Goal: Information Seeking & Learning: Learn about a topic

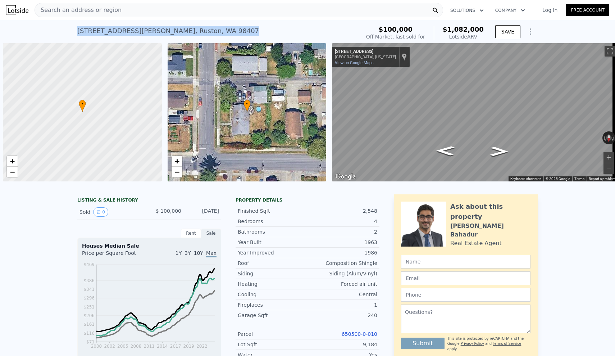
scroll to position [0, 3]
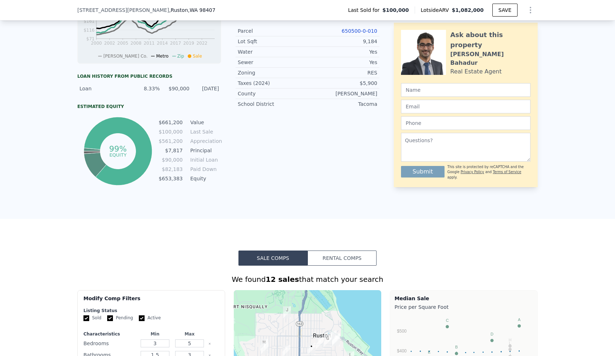
scroll to position [566, 0]
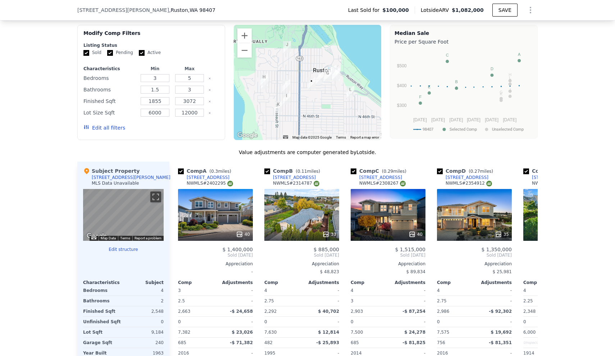
click at [98, 131] on button "Edit all filters" at bounding box center [104, 127] width 42 height 7
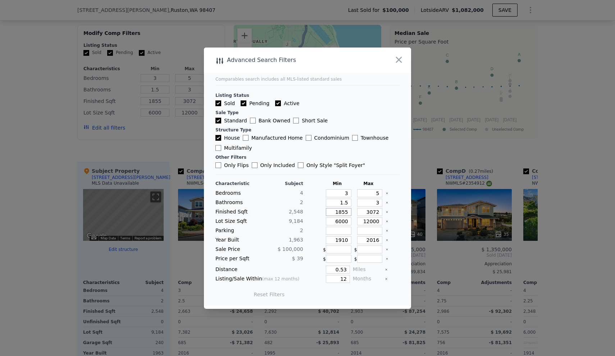
drag, startPoint x: 328, startPoint y: 211, endPoint x: 356, endPoint y: 213, distance: 27.4
click at [356, 213] on div "Finished Sqft 2,548 1855 3072" at bounding box center [307, 212] width 184 height 8
type input "22"
type input "220"
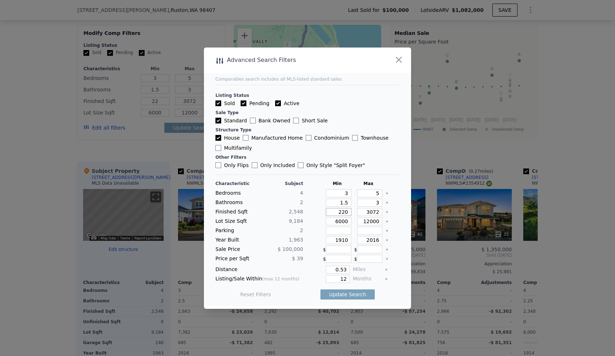
type input "220"
type input "2200"
click at [361, 211] on input "3072" at bounding box center [370, 212] width 26 height 8
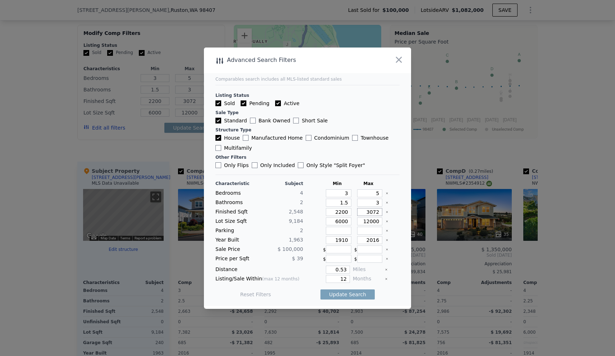
drag, startPoint x: 361, startPoint y: 211, endPoint x: 379, endPoint y: 212, distance: 17.6
click at [379, 212] on div "Finished Sqft 2,548 2200 3072" at bounding box center [307, 212] width 184 height 8
type input "2"
type input "28"
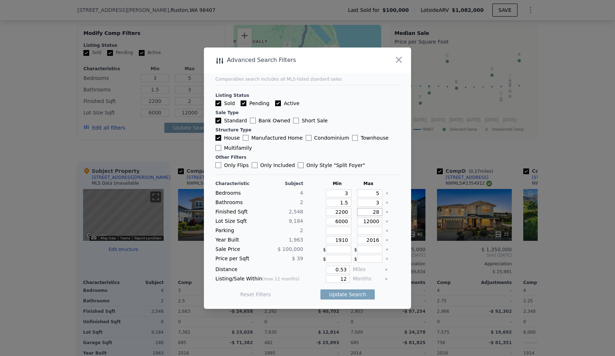
type input "28"
type input "2"
type input "29"
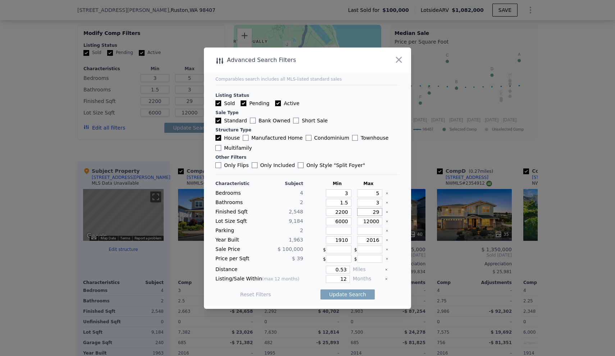
type input "290"
type input "2900"
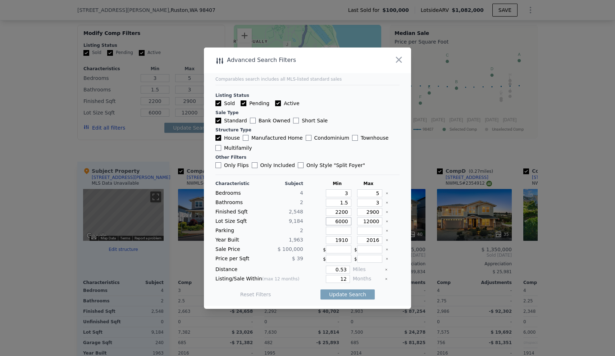
click at [330, 220] on input "6000" at bounding box center [339, 221] width 26 height 8
click at [386, 221] on icon "Clear" at bounding box center [387, 221] width 3 height 3
click at [386, 240] on icon "Clear" at bounding box center [387, 240] width 3 height 3
click at [345, 277] on input "12" at bounding box center [338, 279] width 24 height 8
type input "12"
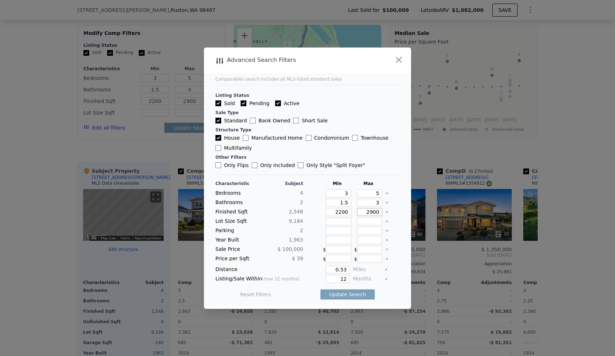
click at [367, 214] on input "2900" at bounding box center [370, 212] width 26 height 8
type input "200"
type input "2800"
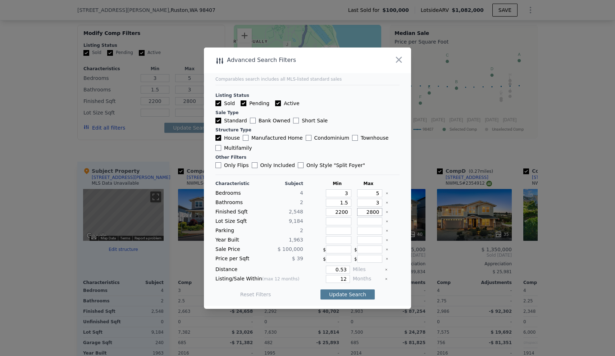
type input "2800"
click at [357, 293] on button "Update Search" at bounding box center [348, 294] width 54 height 10
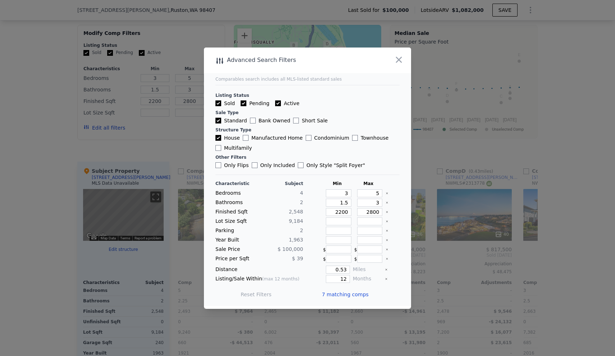
click at [357, 293] on span "7 matching comps" at bounding box center [345, 294] width 47 height 7
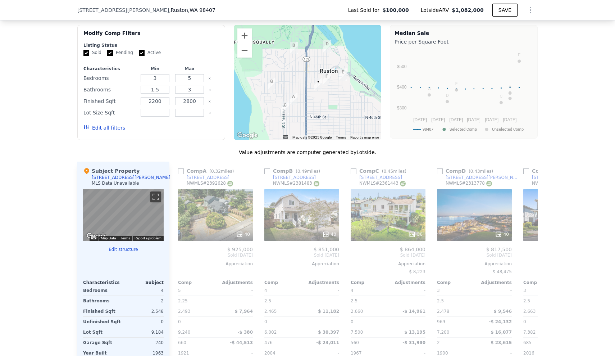
click at [566, 227] on div "We found 7 sales that match your search Filters Map Prices Modify Comp Filters …" at bounding box center [307, 202] width 615 height 405
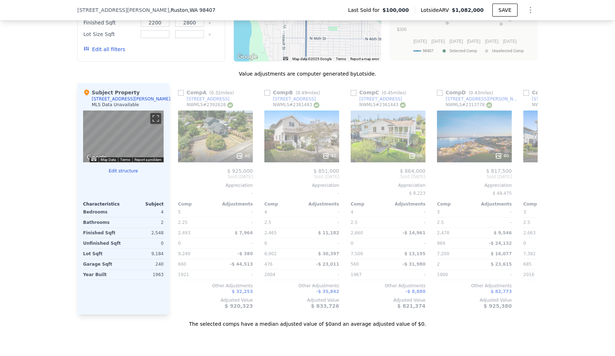
scroll to position [656, 0]
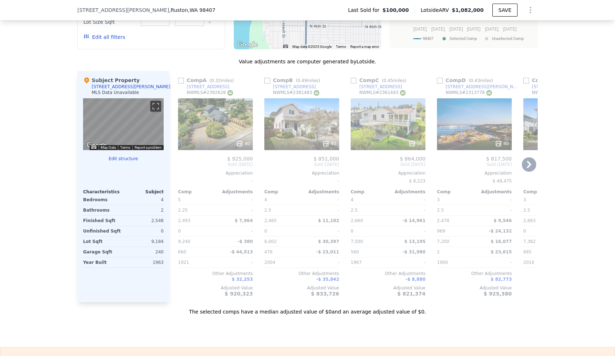
click at [220, 122] on div "40" at bounding box center [215, 124] width 75 height 52
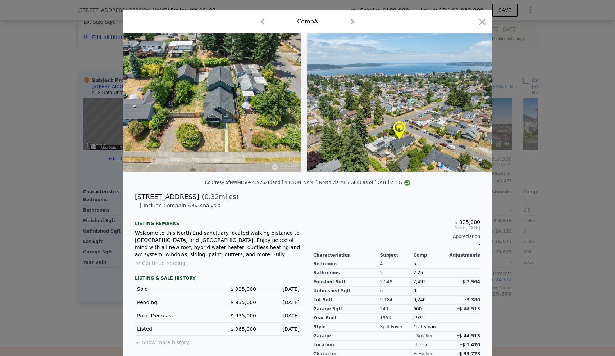
scroll to position [45, 0]
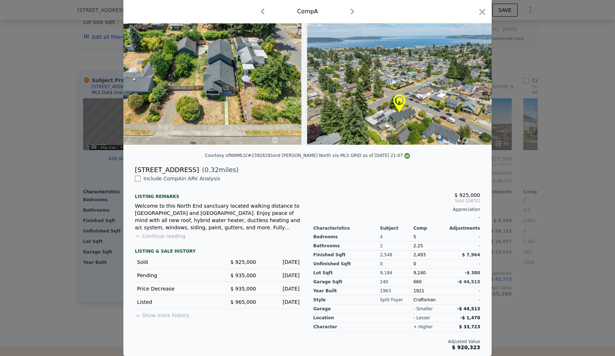
click at [377, 312] on div "garage" at bounding box center [346, 308] width 67 height 9
click at [531, 255] on div at bounding box center [307, 178] width 615 height 356
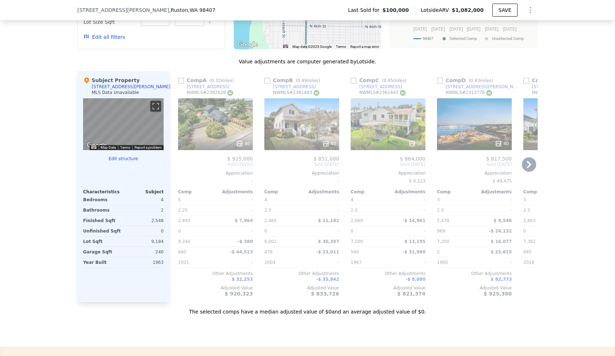
click at [301, 141] on div "40" at bounding box center [301, 124] width 75 height 52
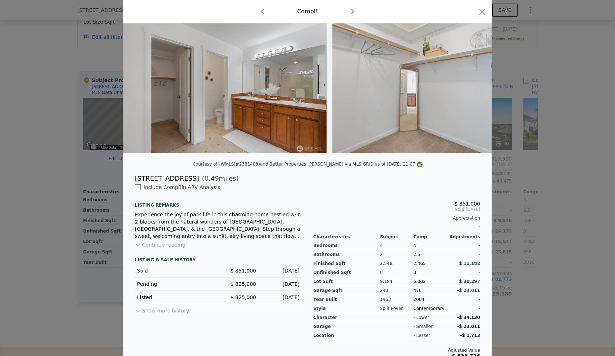
scroll to position [45, 0]
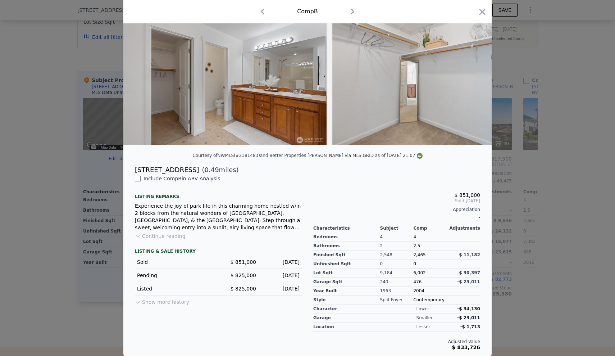
click at [555, 60] on div at bounding box center [307, 178] width 615 height 356
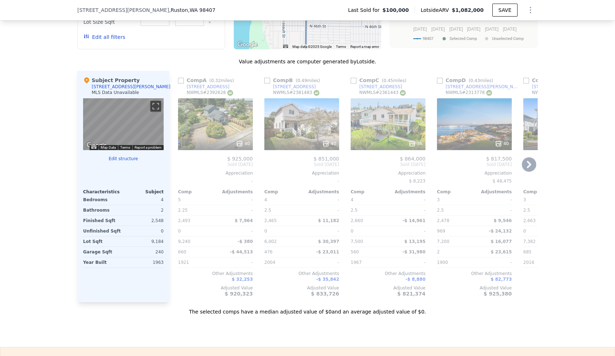
click at [377, 137] on div "36" at bounding box center [388, 124] width 75 height 52
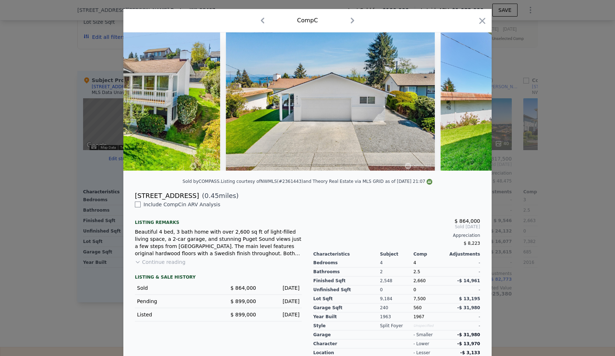
scroll to position [45, 0]
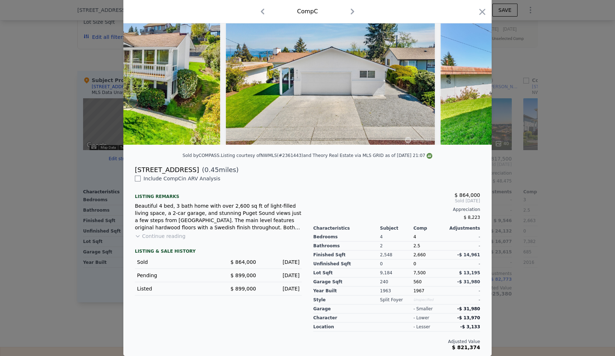
click at [407, 311] on div at bounding box center [396, 308] width 33 height 9
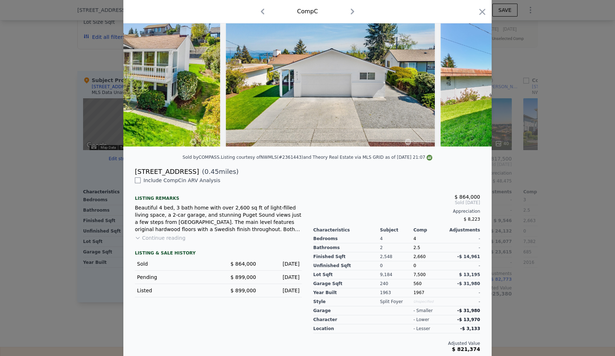
click at [558, 157] on div at bounding box center [307, 178] width 615 height 356
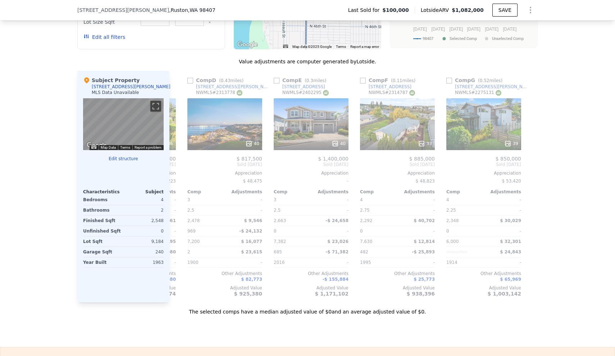
scroll to position [0, 253]
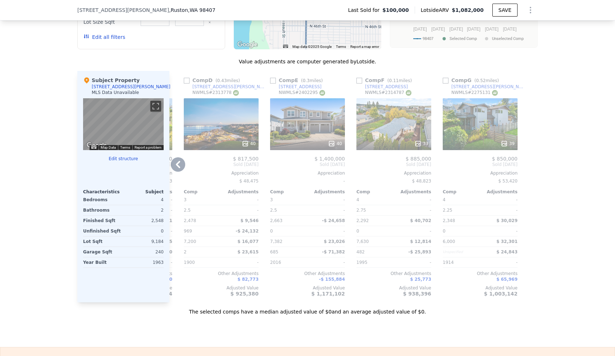
click at [220, 145] on div at bounding box center [221, 143] width 75 height 13
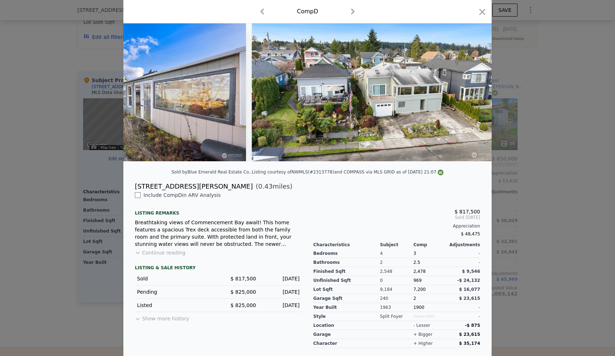
scroll to position [45, 0]
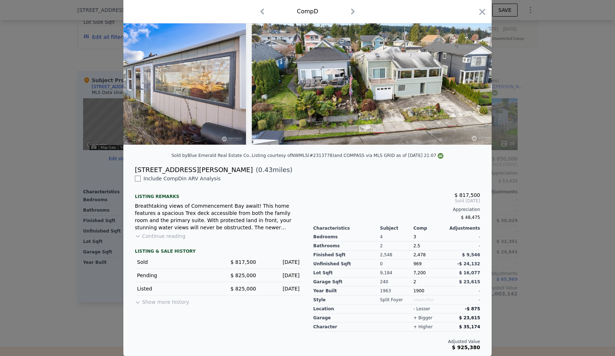
click at [549, 194] on div at bounding box center [307, 178] width 615 height 356
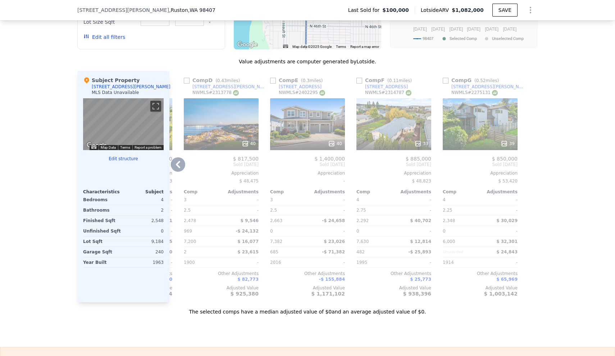
click at [287, 126] on div "40" at bounding box center [307, 124] width 75 height 52
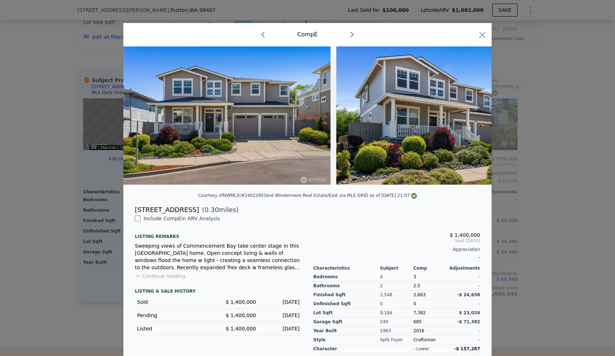
scroll to position [45, 0]
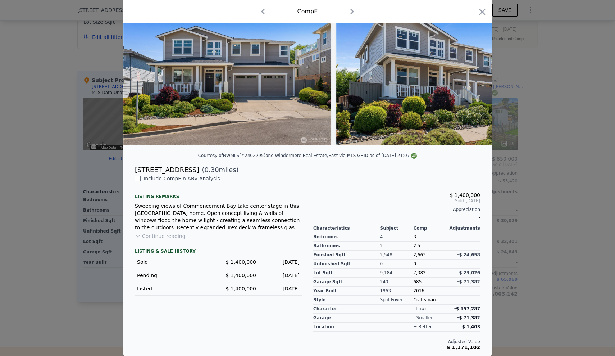
click at [535, 264] on div at bounding box center [307, 178] width 615 height 356
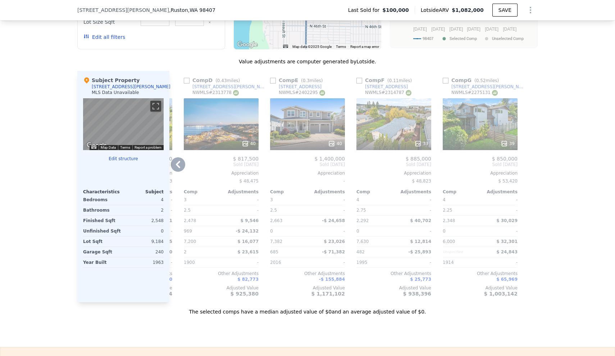
click at [390, 136] on div "33" at bounding box center [394, 124] width 75 height 52
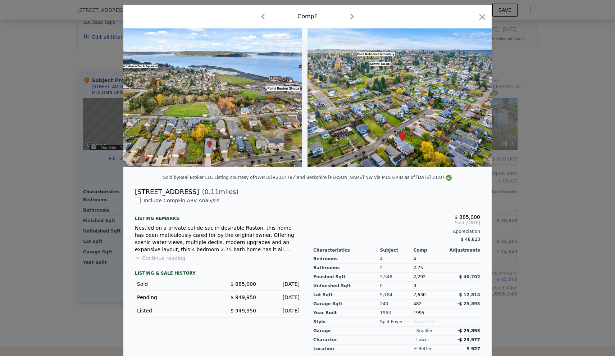
scroll to position [45, 0]
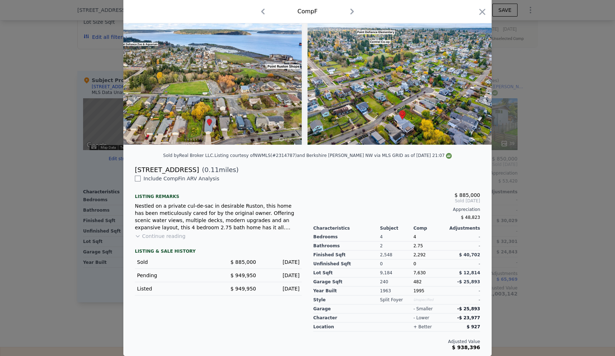
click at [542, 152] on div at bounding box center [307, 178] width 615 height 356
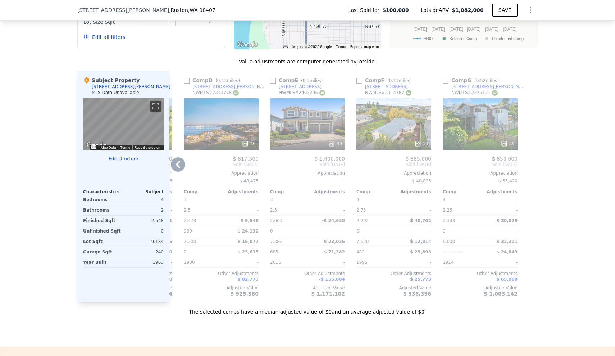
click at [488, 127] on div "39" at bounding box center [480, 124] width 75 height 52
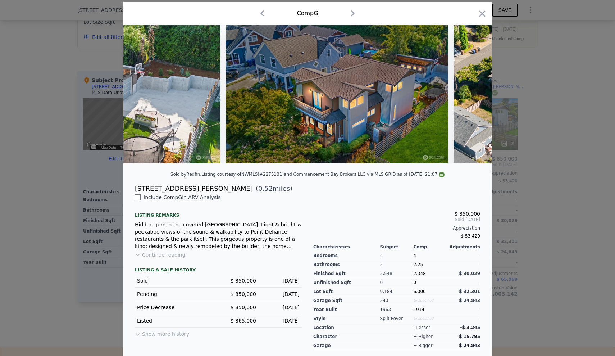
scroll to position [45, 0]
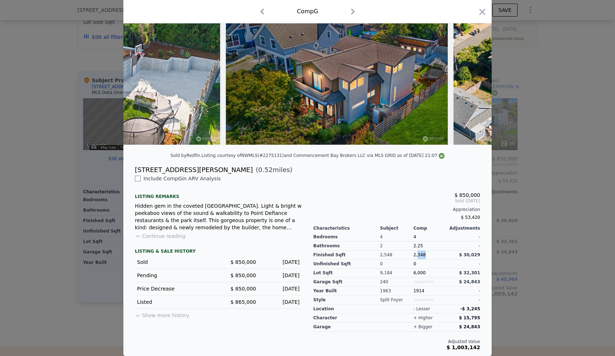
drag, startPoint x: 414, startPoint y: 254, endPoint x: 424, endPoint y: 256, distance: 10.2
click at [424, 256] on div "2,348" at bounding box center [429, 254] width 33 height 9
click at [432, 271] on div "6,000" at bounding box center [429, 272] width 33 height 9
drag, startPoint x: 414, startPoint y: 290, endPoint x: 418, endPoint y: 291, distance: 4.4
click at [418, 291] on div "1914" at bounding box center [429, 290] width 33 height 9
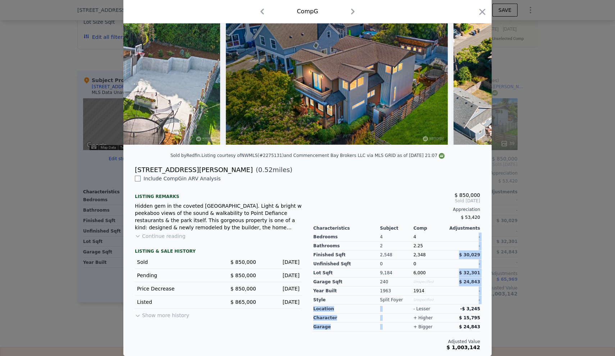
click at [430, 304] on div "$ 850,000 Sold Oct 2024 Appreciation $ 53,420 Characteristics Subject Comp Adju…" at bounding box center [397, 262] width 178 height 175
click at [427, 312] on div "- lesser" at bounding box center [429, 308] width 33 height 9
click at [537, 130] on div at bounding box center [307, 178] width 615 height 356
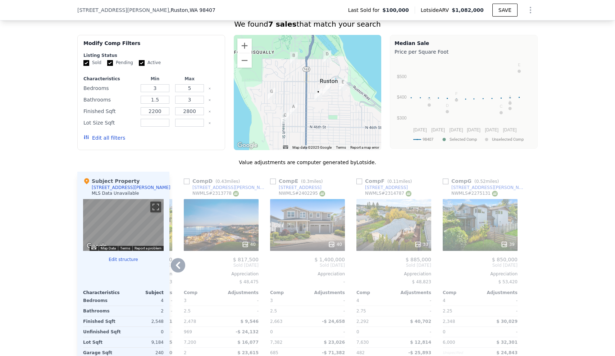
scroll to position [554, 0]
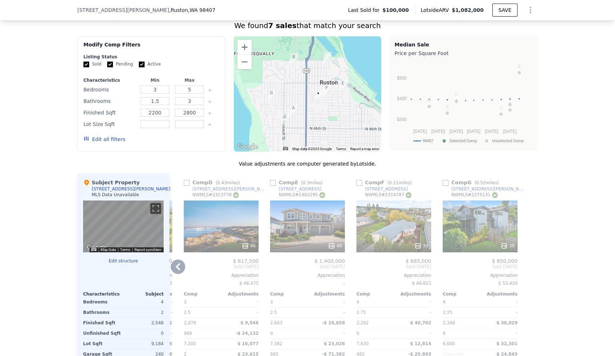
click at [176, 270] on icon at bounding box center [178, 266] width 4 height 7
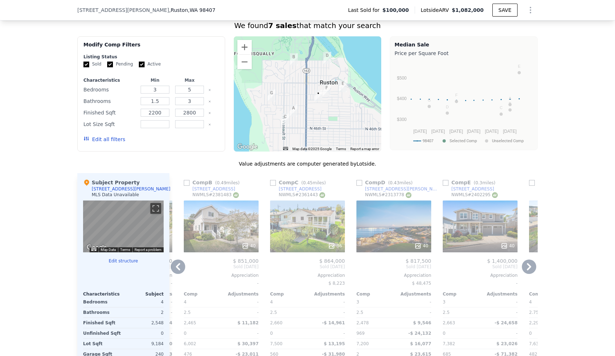
click at [176, 270] on icon at bounding box center [178, 266] width 4 height 7
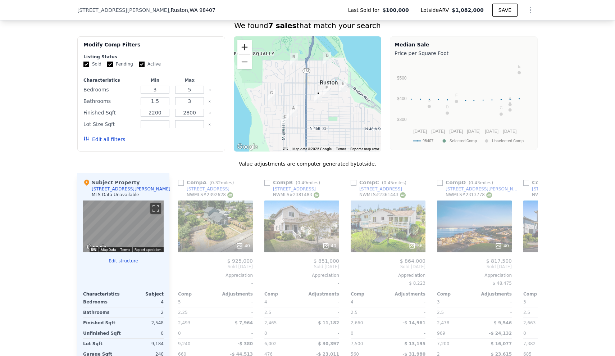
click at [243, 52] on button "Zoom in" at bounding box center [244, 47] width 14 height 14
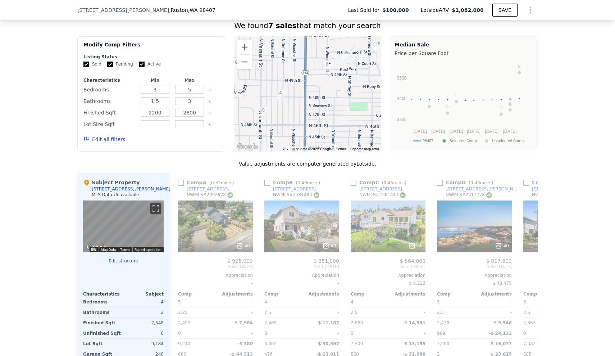
drag, startPoint x: 272, startPoint y: 108, endPoint x: 272, endPoint y: 71, distance: 37.8
click at [272, 71] on div at bounding box center [308, 93] width 148 height 115
click at [206, 235] on div "40" at bounding box center [215, 226] width 75 height 52
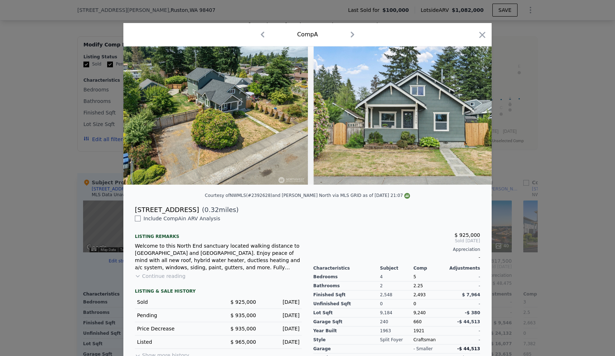
click at [145, 280] on button "Continue reading" at bounding box center [160, 275] width 51 height 7
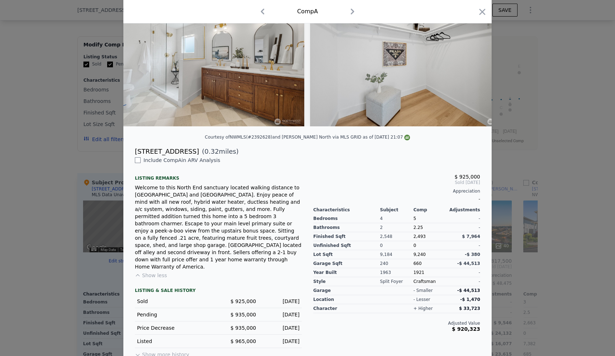
scroll to position [0, 5149]
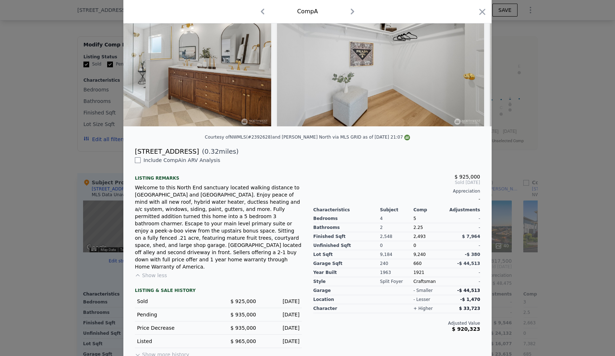
click at [172, 348] on button "Show more history" at bounding box center [162, 353] width 54 height 10
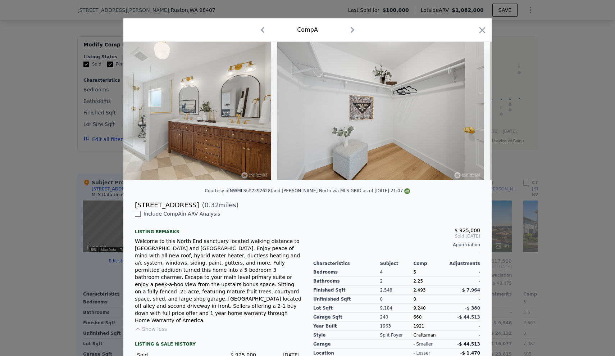
scroll to position [0, 0]
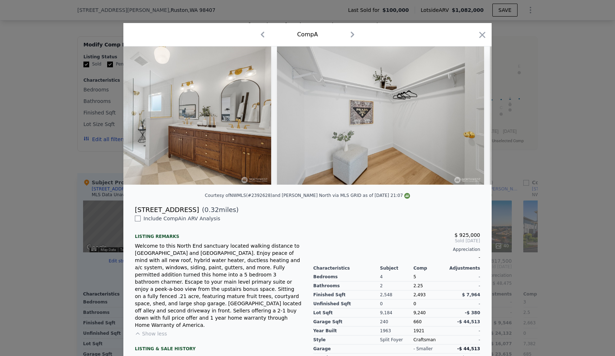
click at [564, 236] on div at bounding box center [307, 178] width 615 height 356
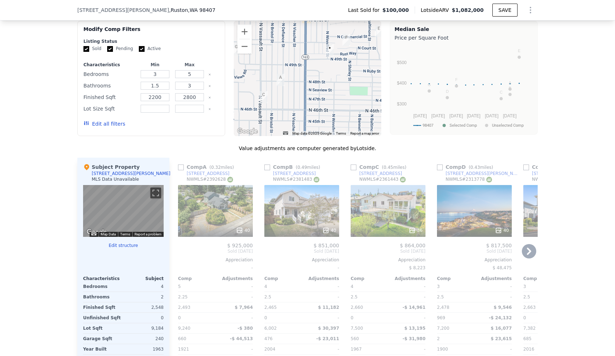
scroll to position [432, 0]
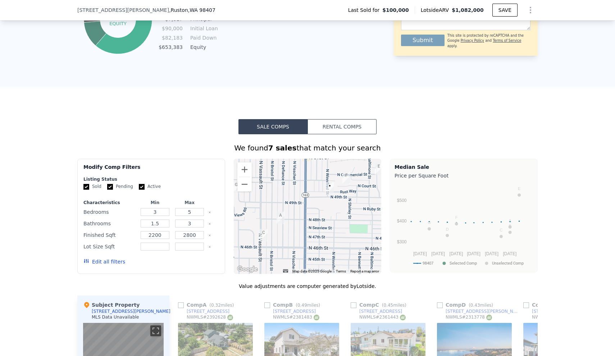
click at [91, 265] on button "Edit all filters" at bounding box center [104, 261] width 42 height 7
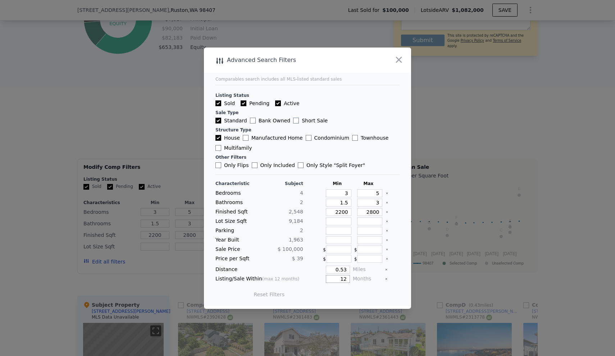
drag, startPoint x: 335, startPoint y: 278, endPoint x: 341, endPoint y: 281, distance: 6.8
click at [341, 281] on input "12" at bounding box center [338, 279] width 24 height 8
click at [346, 267] on div "Distance 0.53 Miles" at bounding box center [307, 269] width 184 height 8
click at [344, 267] on input "0.53" at bounding box center [338, 269] width 24 height 8
drag, startPoint x: 344, startPoint y: 268, endPoint x: 329, endPoint y: 267, distance: 14.8
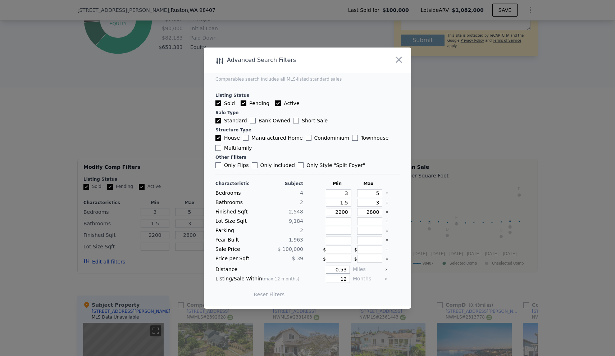
click at [329, 267] on input "0.53" at bounding box center [338, 269] width 24 height 8
type input "1"
click at [348, 293] on button "Update Search" at bounding box center [348, 294] width 54 height 10
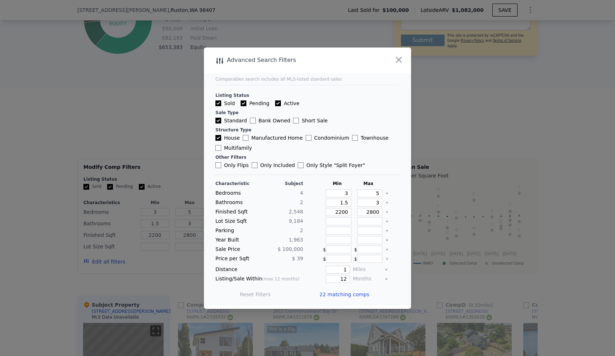
click at [338, 294] on span "22 matching comps" at bounding box center [344, 294] width 50 height 7
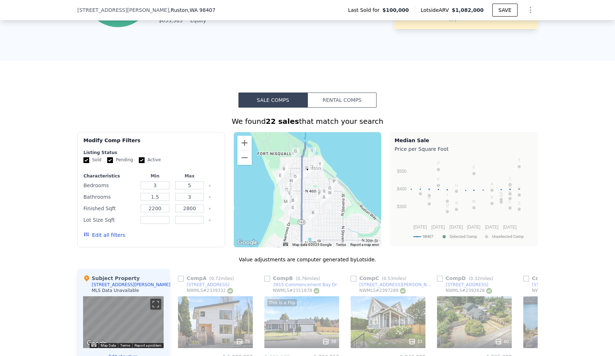
scroll to position [483, 0]
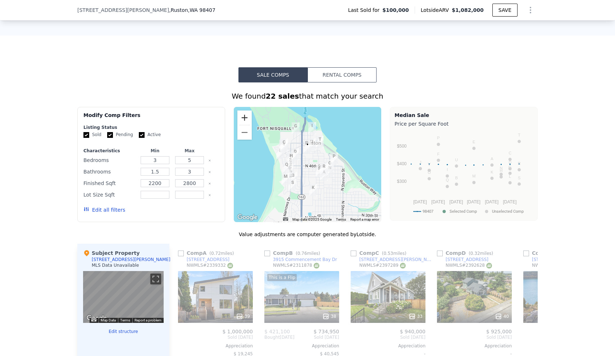
click at [246, 123] on button "Zoom in" at bounding box center [244, 117] width 14 height 14
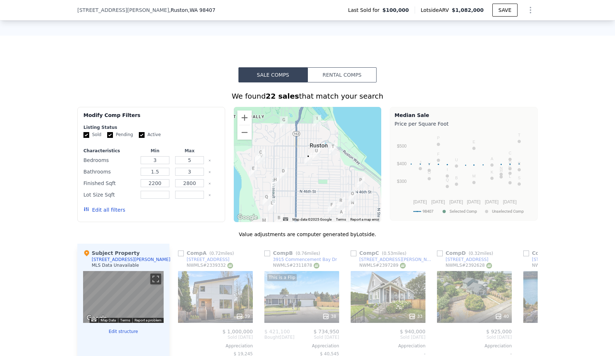
drag, startPoint x: 290, startPoint y: 143, endPoint x: 290, endPoint y: 168, distance: 24.5
click at [290, 168] on div at bounding box center [308, 164] width 148 height 115
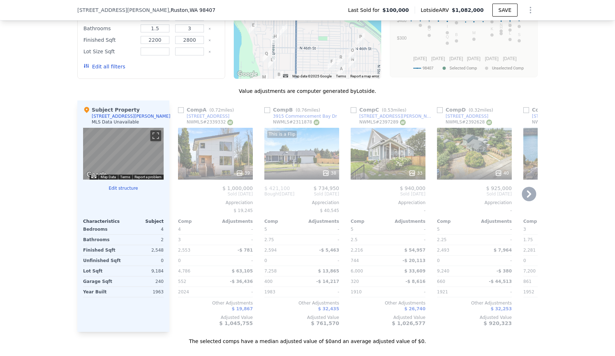
scroll to position [644, 0]
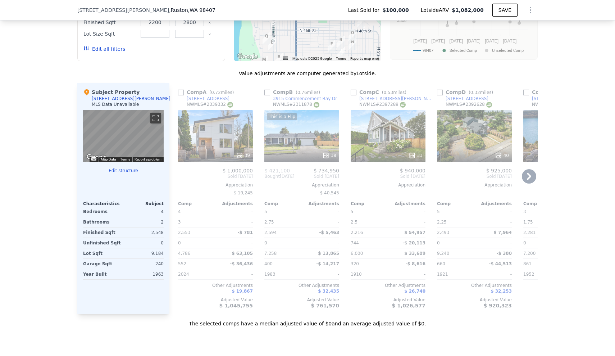
click at [206, 143] on div "39" at bounding box center [215, 136] width 75 height 52
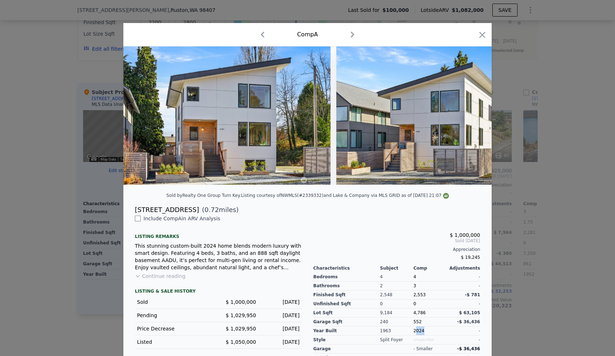
drag, startPoint x: 423, startPoint y: 336, endPoint x: 413, endPoint y: 335, distance: 10.1
click at [413, 335] on div "2024" at bounding box center [429, 330] width 33 height 9
click at [553, 274] on div at bounding box center [307, 178] width 615 height 356
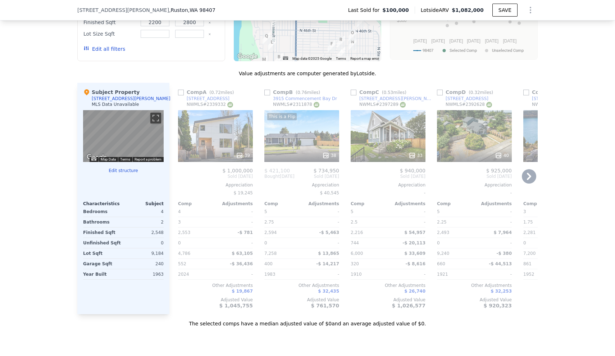
click at [222, 140] on div "39" at bounding box center [215, 136] width 75 height 52
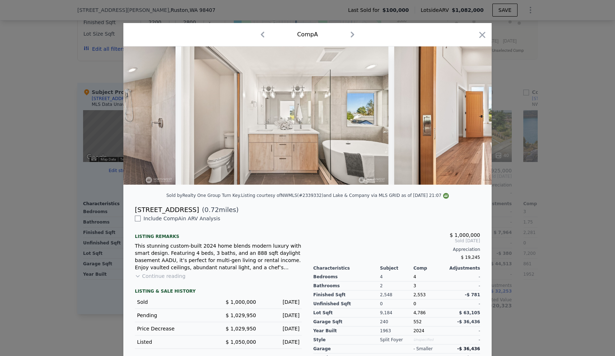
scroll to position [0, 3798]
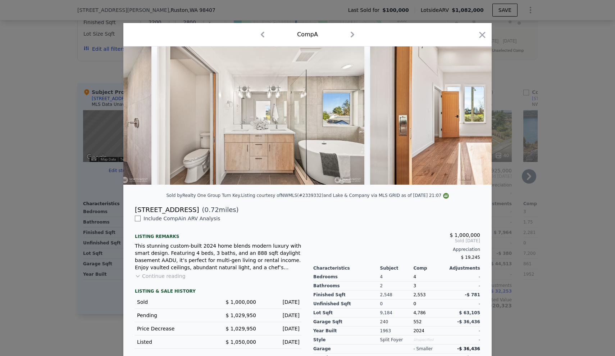
drag, startPoint x: 532, startPoint y: 201, endPoint x: 524, endPoint y: 196, distance: 9.3
click at [532, 201] on div at bounding box center [307, 178] width 615 height 356
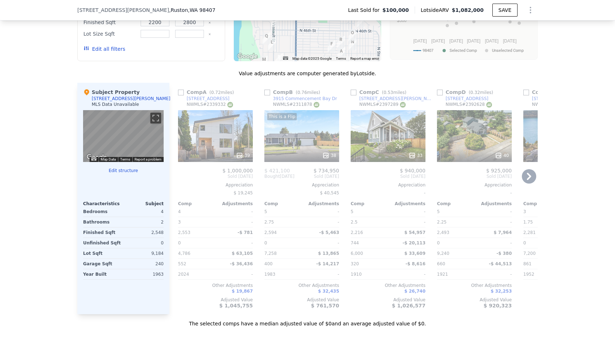
click at [280, 133] on div "This is a Flip 38" at bounding box center [301, 136] width 75 height 52
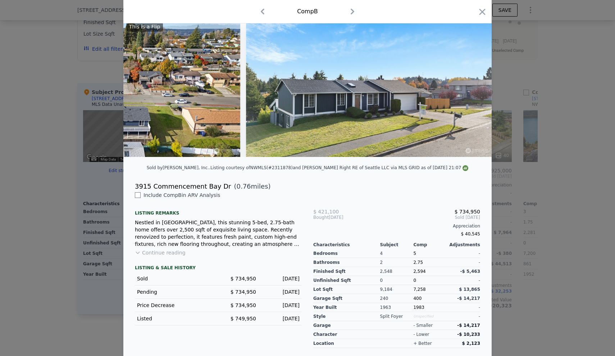
scroll to position [50, 0]
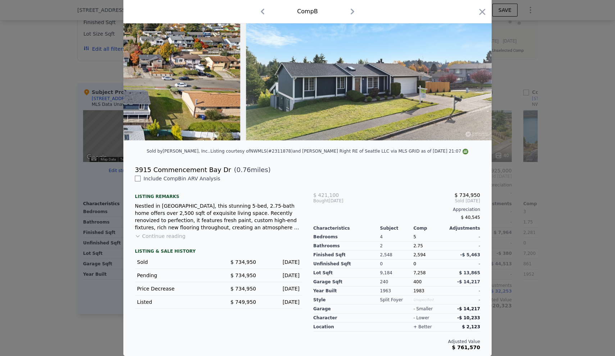
click at [147, 231] on div "Include Comp B in ARV Analysis Listing remarks Nestled in North Tacoma, this st…" at bounding box center [218, 262] width 178 height 175
click at [148, 233] on button "Continue reading" at bounding box center [160, 235] width 51 height 7
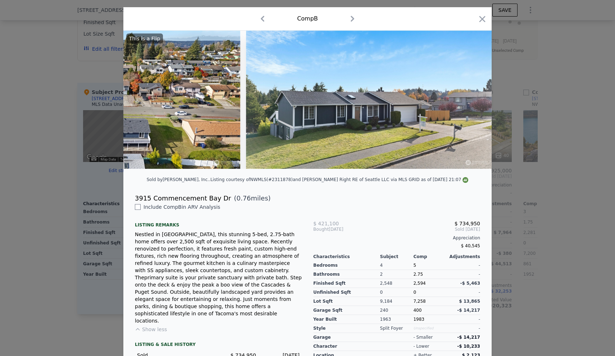
scroll to position [0, 0]
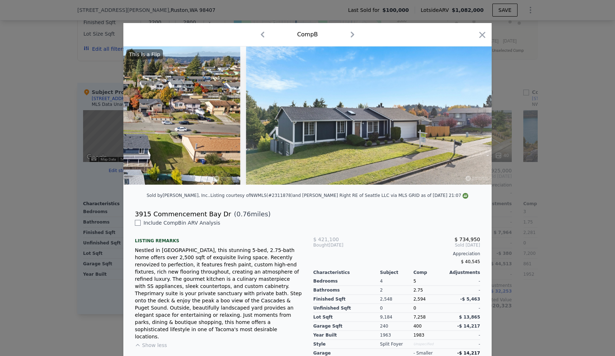
click at [308, 219] on div "3915 Commencement Bay Dr ( 0.76 miles)" at bounding box center [307, 214] width 357 height 10
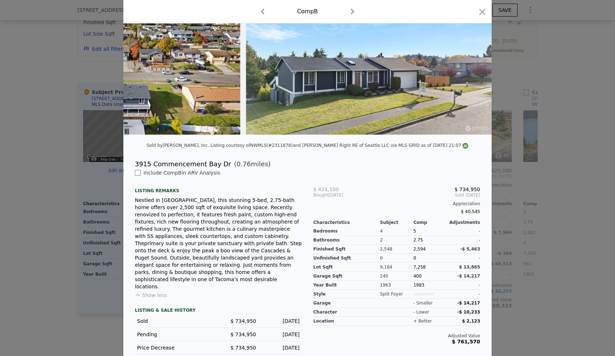
scroll to position [59, 0]
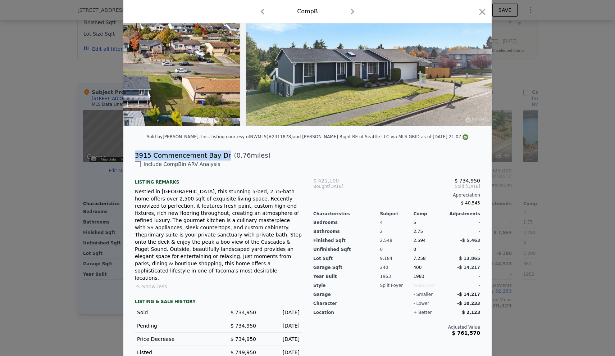
drag, startPoint x: 131, startPoint y: 159, endPoint x: 218, endPoint y: 160, distance: 87.1
click at [218, 160] on div "3915 Commencement Bay Dr ( 0.76 miles)" at bounding box center [307, 155] width 357 height 10
copy div "3915 Commencement Bay Dr"
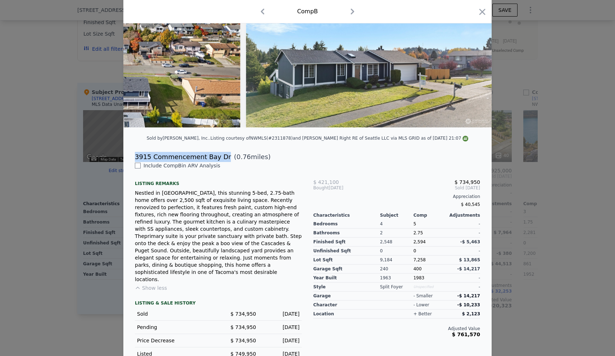
scroll to position [27, 0]
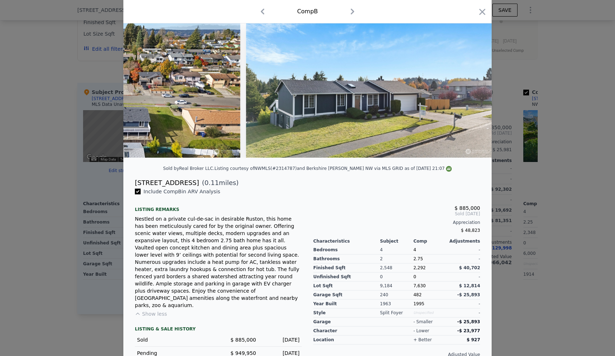
checkbox input "true"
type input "1855"
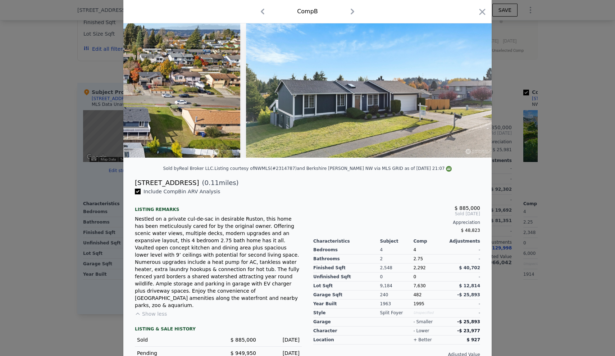
type input "3072"
type input "6000"
type input "12000"
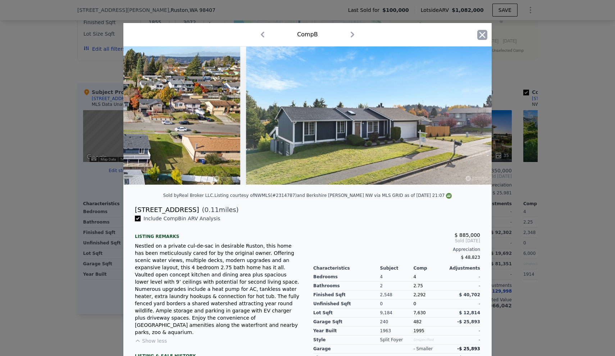
click at [480, 34] on icon "button" at bounding box center [483, 35] width 6 height 6
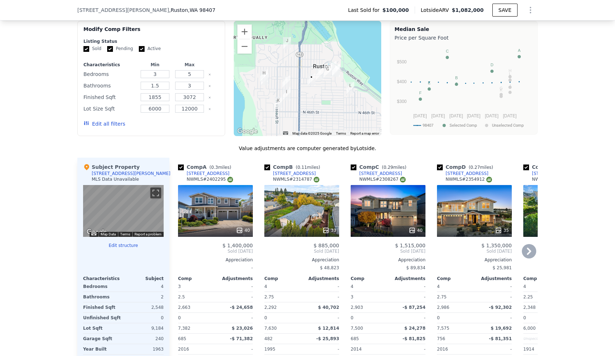
scroll to position [530, 0]
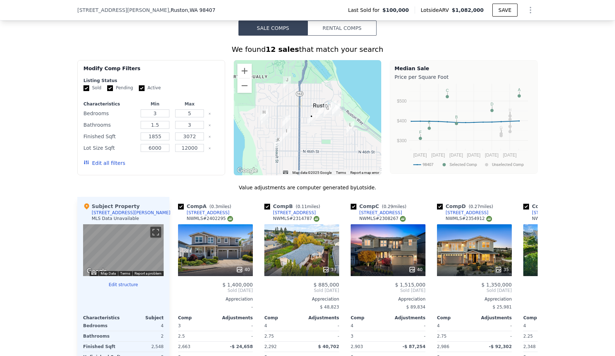
click at [105, 166] on button "Edit all filters" at bounding box center [104, 162] width 42 height 7
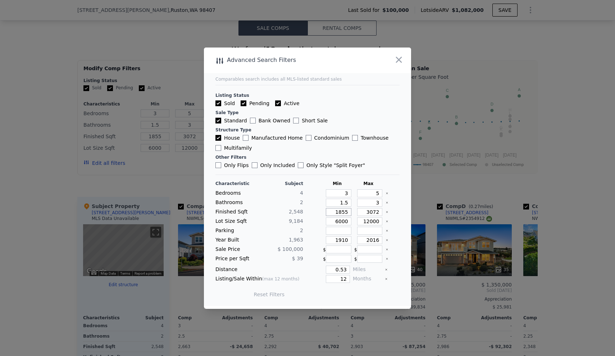
click at [339, 210] on input "1855" at bounding box center [339, 212] width 26 height 8
drag, startPoint x: 332, startPoint y: 209, endPoint x: 348, endPoint y: 212, distance: 16.0
click at [347, 212] on div "1855" at bounding box center [337, 212] width 28 height 8
type input "2"
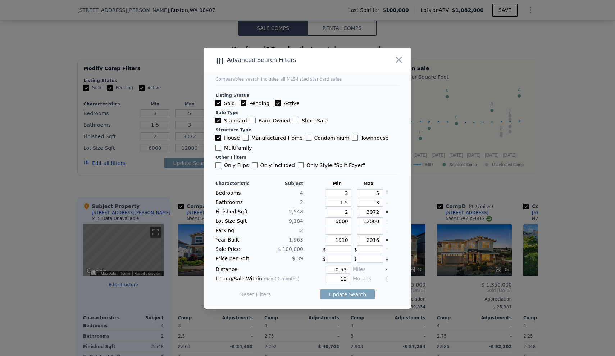
type input "23"
type input "2300"
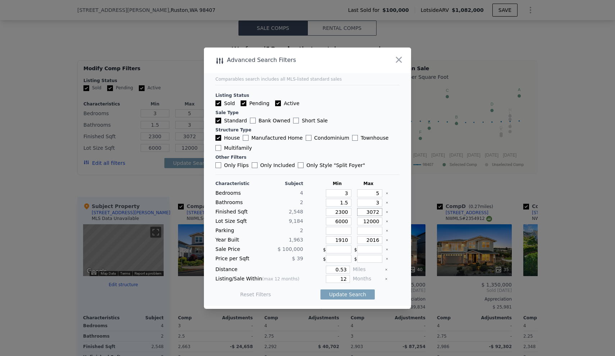
drag, startPoint x: 363, startPoint y: 211, endPoint x: 383, endPoint y: 212, distance: 20.9
click at [383, 212] on div "Finished Sqft 2,548 2300 3072" at bounding box center [307, 212] width 184 height 8
type input "2"
type input "28"
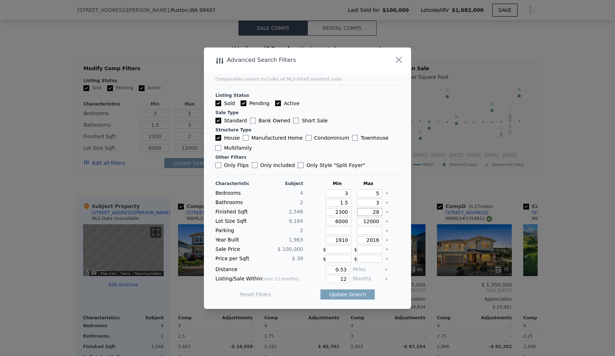
type input "28"
type input "280"
type input "2800"
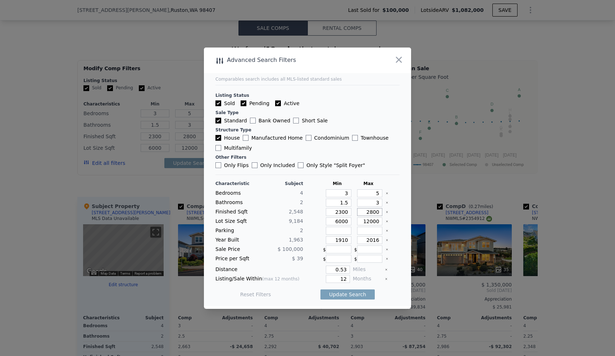
type input "2800"
click at [386, 221] on icon "Clear" at bounding box center [386, 221] width 1 height 1
click at [386, 239] on icon "Clear" at bounding box center [387, 240] width 3 height 3
drag, startPoint x: 344, startPoint y: 268, endPoint x: 327, endPoint y: 267, distance: 17.6
click at [327, 267] on input "0.53" at bounding box center [338, 269] width 24 height 8
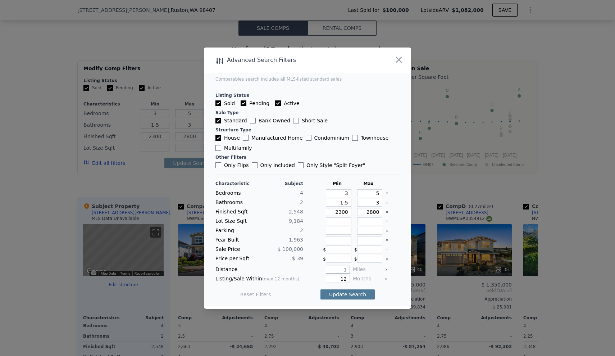
type input "1"
click at [338, 292] on button "Update Search" at bounding box center [348, 294] width 54 height 10
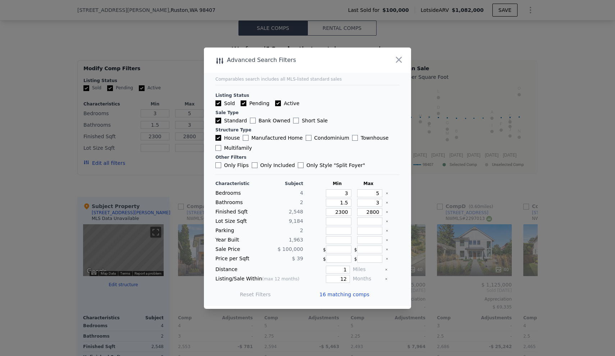
click at [352, 295] on span "16 matching comps" at bounding box center [344, 294] width 50 height 7
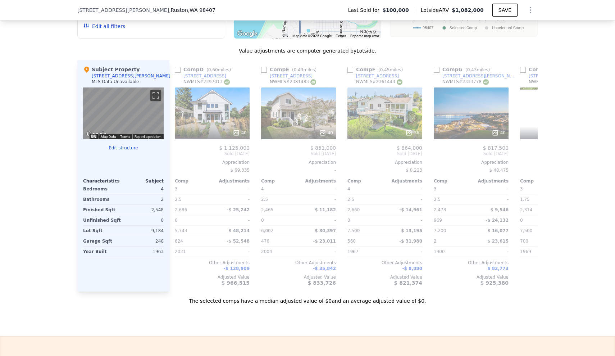
scroll to position [0, 264]
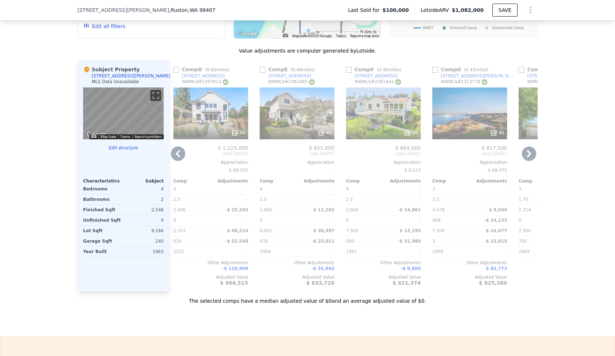
click at [221, 128] on div "40" at bounding box center [210, 113] width 75 height 52
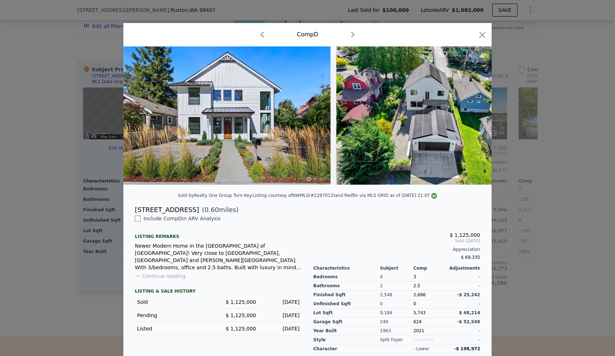
scroll to position [45, 0]
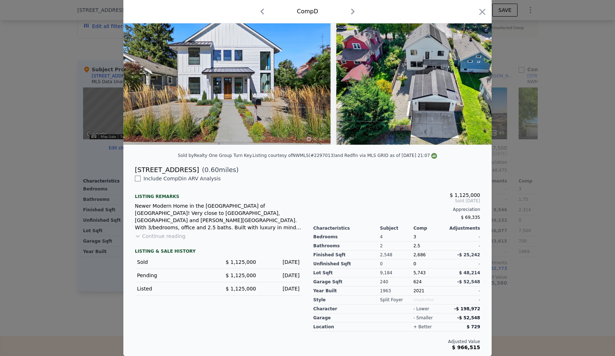
click at [577, 283] on div at bounding box center [307, 178] width 615 height 356
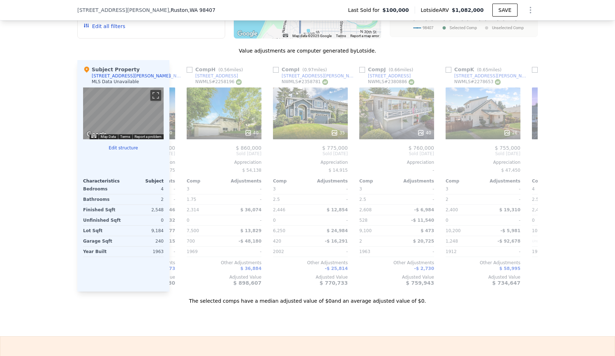
scroll to position [0, 599]
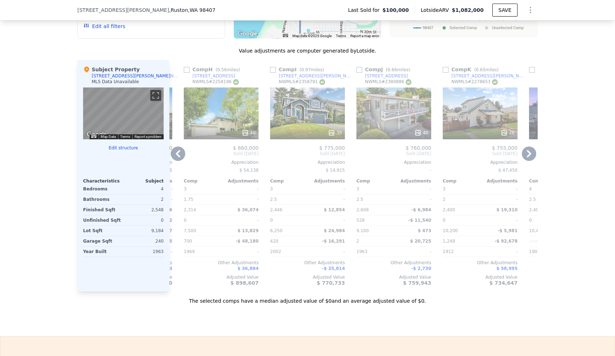
click at [228, 119] on div "40" at bounding box center [221, 113] width 75 height 52
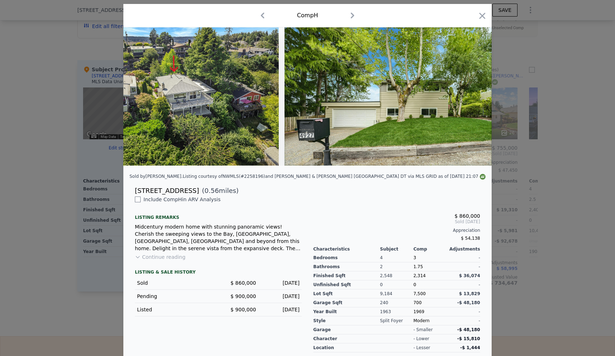
scroll to position [45, 0]
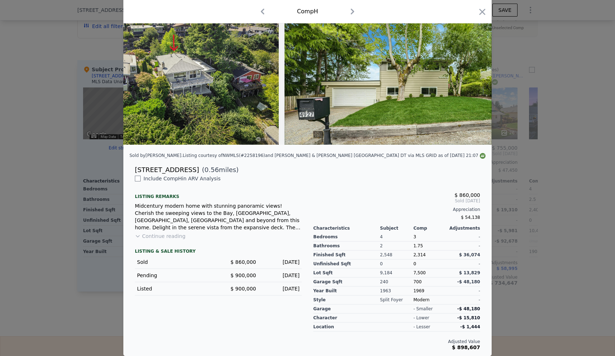
click at [525, 255] on div at bounding box center [307, 178] width 615 height 356
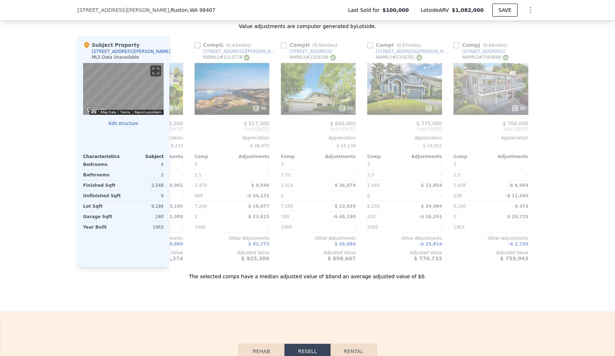
scroll to position [0, 495]
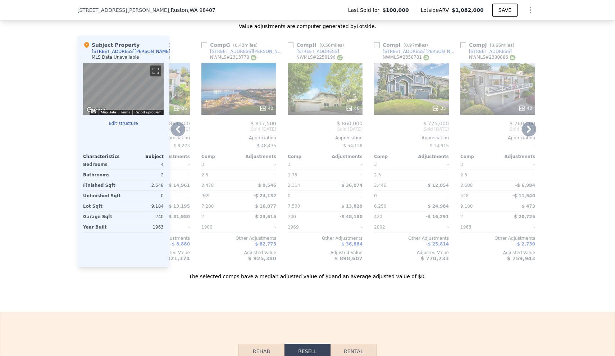
click at [254, 102] on div "40" at bounding box center [238, 89] width 75 height 52
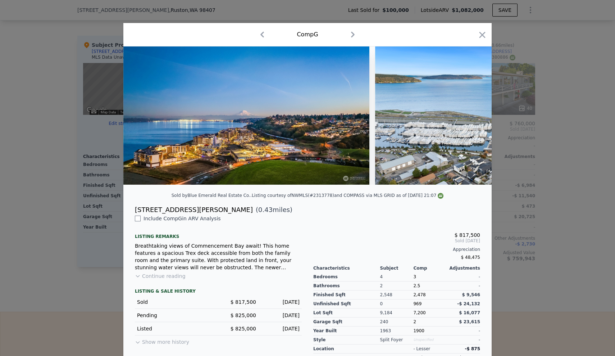
click at [582, 137] on div at bounding box center [307, 178] width 615 height 356
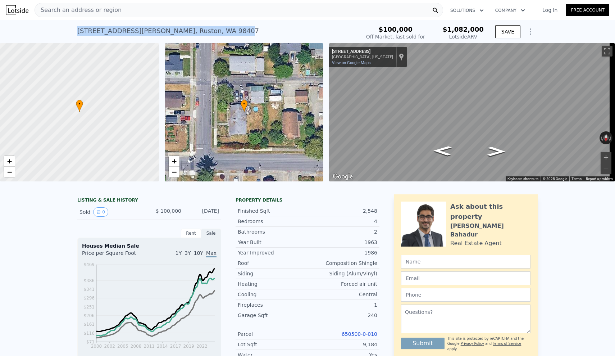
drag, startPoint x: 74, startPoint y: 29, endPoint x: 190, endPoint y: 29, distance: 115.8
click at [190, 29] on div "4901 N Winnifred St , Ruston , WA 98407" at bounding box center [168, 31] width 182 height 10
click at [197, 29] on div "4901 N Winnifred St , Ruston , WA 98407 Sold Aug 1996 for $100k (~ARV $1.082m )" at bounding box center [217, 33] width 280 height 20
drag, startPoint x: 197, startPoint y: 29, endPoint x: 77, endPoint y: 29, distance: 119.8
click at [77, 29] on div "4901 N Winnifred St , Ruston , WA 98407 Sold Aug 1996 for $100k (~ARV $1.082m )" at bounding box center [217, 33] width 280 height 20
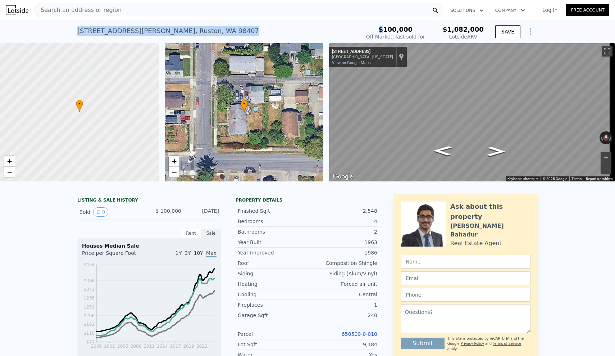
click at [79, 29] on div "4901 N Winnifred St , Ruston , WA 98407" at bounding box center [168, 31] width 182 height 10
drag, startPoint x: 76, startPoint y: 29, endPoint x: 193, endPoint y: 28, distance: 116.9
click at [193, 28] on div "4901 N Winnifred St , Ruston , WA 98407" at bounding box center [168, 31] width 182 height 10
copy div "4901 N Winnifred St , Ruston , WA 98407"
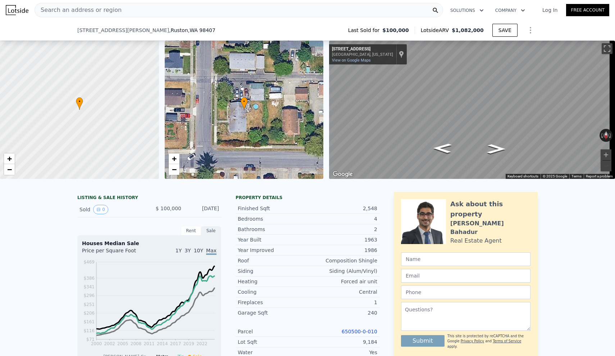
type input "1855"
type input "3072"
type input "6000"
type input "12000"
checkbox input "true"
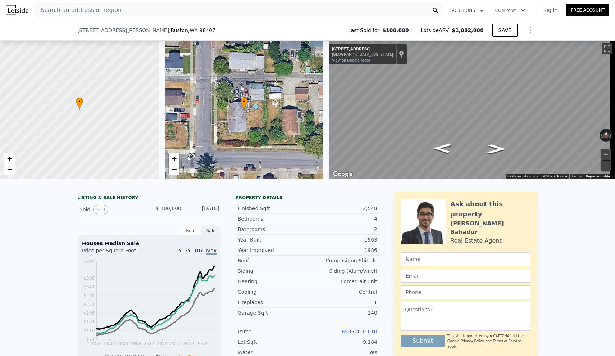
checkbox input "true"
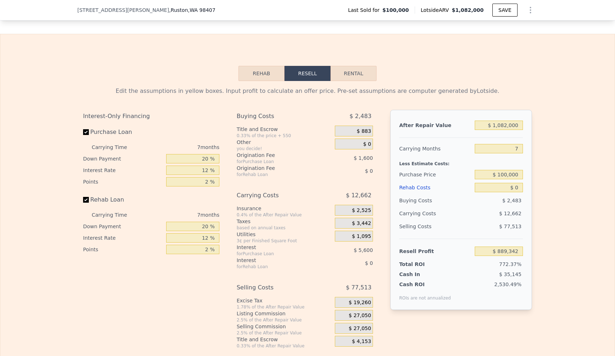
scroll to position [971, 0]
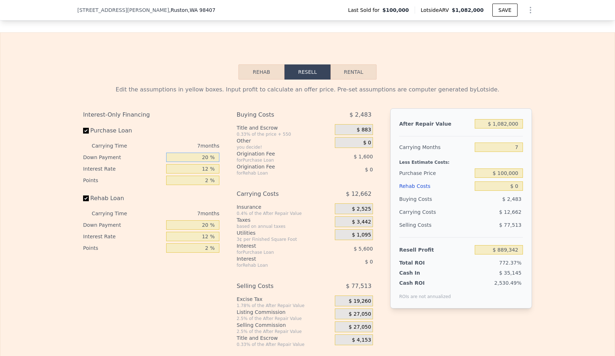
click at [197, 162] on input "20 %" at bounding box center [192, 157] width 53 height 9
type input "1 %"
type input "$ 887,632"
type input "10 %"
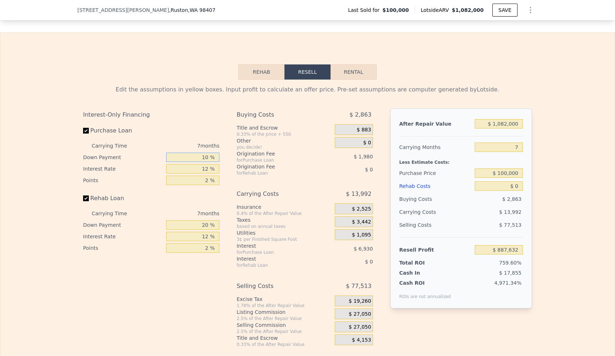
type input "$ 888,442"
type input "10 %"
type input "$ 889,492"
type input "10 %"
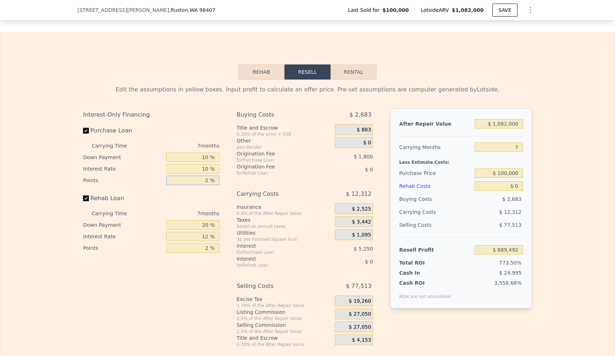
type input "1 %"
type input "$ 890,392"
type input "1.5 %"
type input "$ 889,942"
type input "1.5 %"
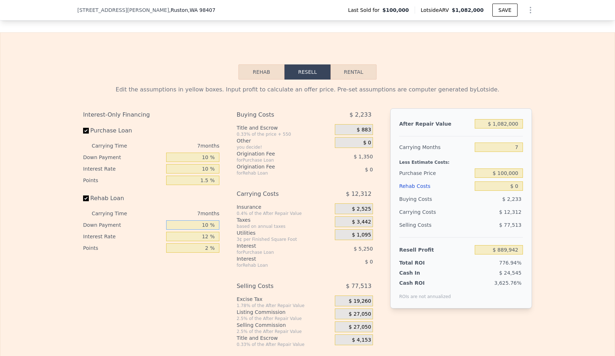
type input "10 %"
type input "1.5 %"
click at [522, 161] on div "After Repair Value $ 1,082,000 Carrying Months 7 Less Estimate Costs: Purchase …" at bounding box center [461, 208] width 142 height 200
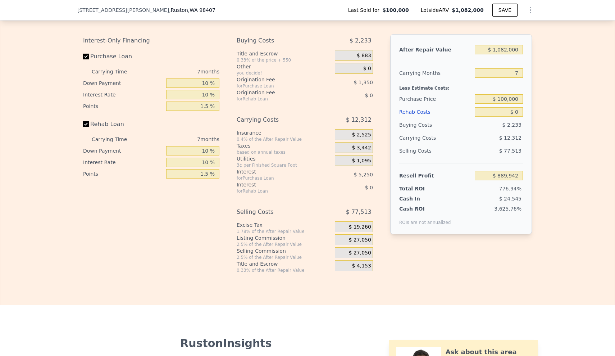
scroll to position [1047, 0]
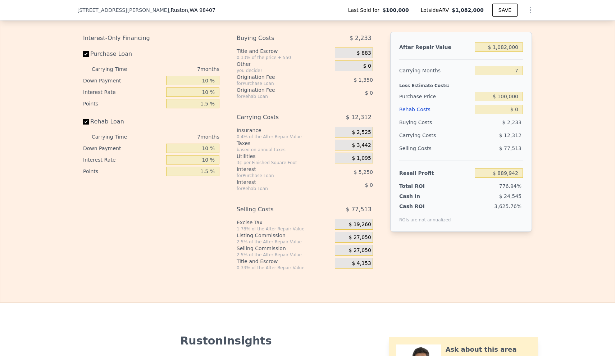
click at [355, 254] on span "$ 27,050" at bounding box center [360, 250] width 22 height 6
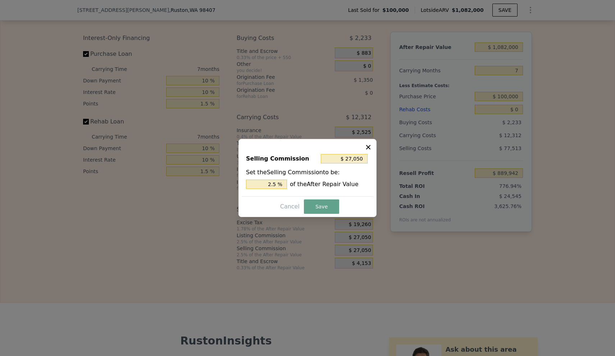
click at [354, 166] on div "Selling Commission $ 27,050" at bounding box center [307, 160] width 123 height 16
click at [274, 190] on div "Selling Commission $ 27,050 Set the Selling Commission to be: 2.5 % of the Afte…" at bounding box center [308, 172] width 132 height 48
click at [274, 188] on input "2.5 %" at bounding box center [266, 184] width 41 height 9
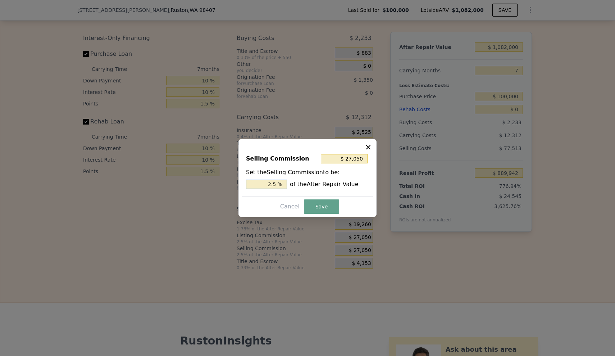
click at [274, 188] on input "2.5 %" at bounding box center [266, 184] width 41 height 9
type input "$ 0"
type input "0 %"
click at [313, 207] on button "Save" at bounding box center [321, 206] width 35 height 14
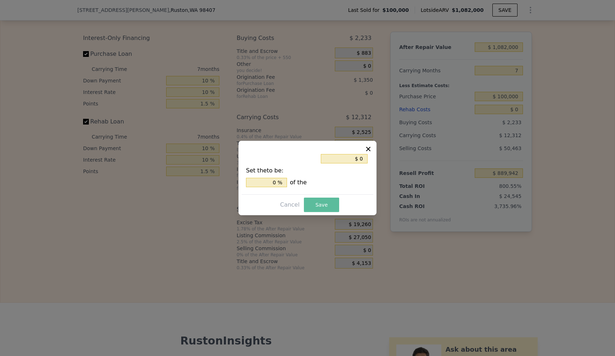
type input "$ 916,992"
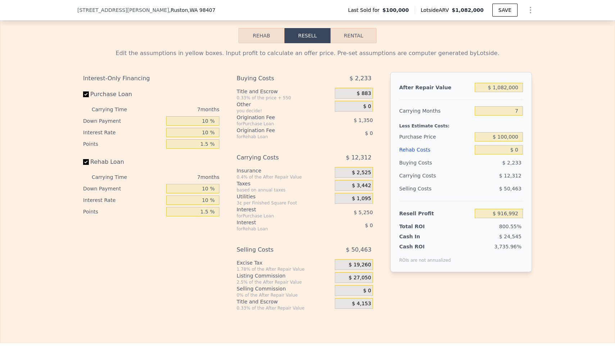
scroll to position [985, 0]
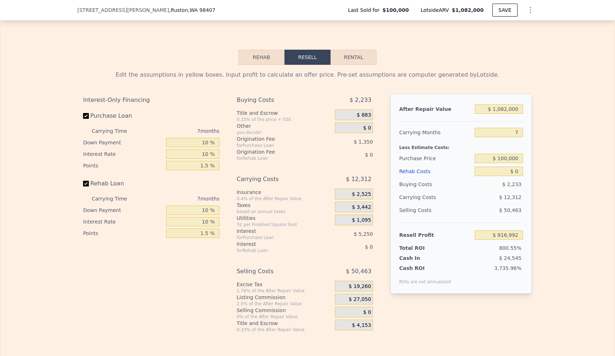
click at [355, 303] on span "$ 27,050" at bounding box center [360, 299] width 22 height 6
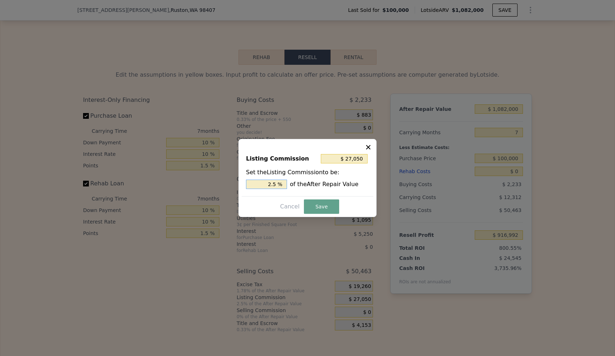
click at [278, 184] on input "2.5 %" at bounding box center [266, 184] width 41 height 9
type input "$ 21,640"
type input "2 %"
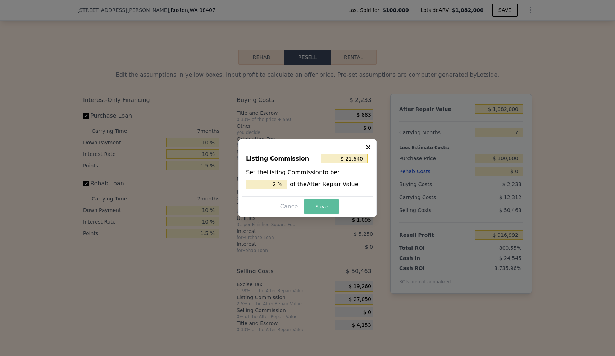
click at [310, 203] on button "Save" at bounding box center [321, 206] width 35 height 14
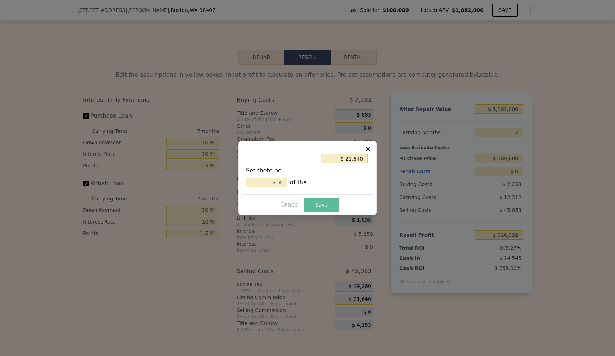
type input "$ 922,402"
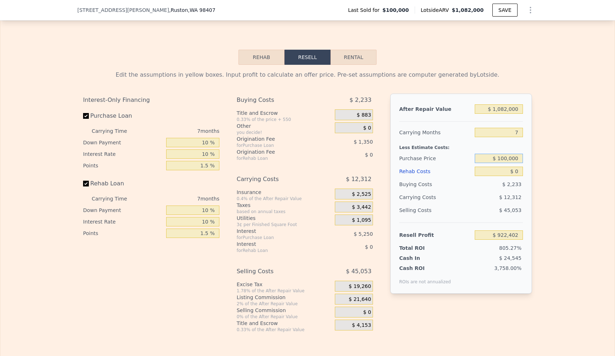
click at [492, 163] on input "$ 100,000" at bounding box center [499, 158] width 48 height 9
type input "$ 505,000"
click at [517, 176] on input "$ 0" at bounding box center [499, 171] width 48 height 9
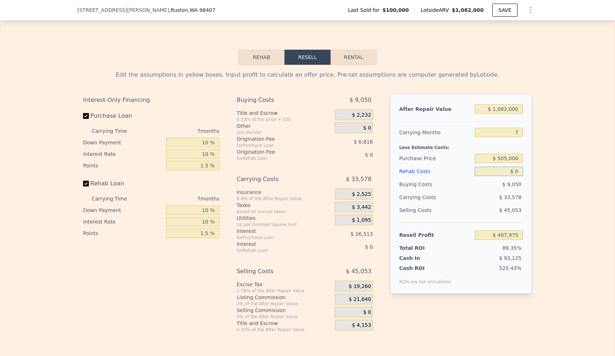
type input "$ 489,319"
click at [517, 176] on input "$ 0" at bounding box center [499, 171] width 48 height 9
type input "$ 2"
type input "$ 489,317"
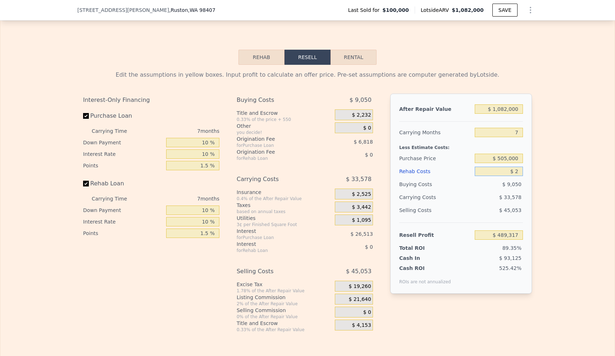
type input "$ 21"
type input "$ 489,298"
type input "$ 215"
type input "$ 489,087"
type input "$ 21,500"
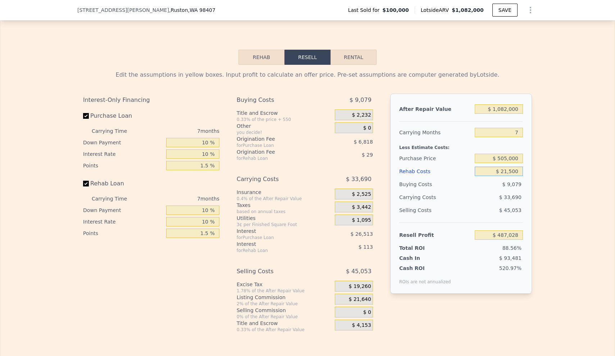
type input "$ 466,402"
type input "$ 215,000"
type input "$ 260,125"
click at [557, 210] on div "Edit the assumptions in yellow boxes. Input profit to calculate an offer price.…" at bounding box center [307, 199] width 614 height 268
click at [497, 114] on input "$ 1,082,000" at bounding box center [499, 108] width 48 height 9
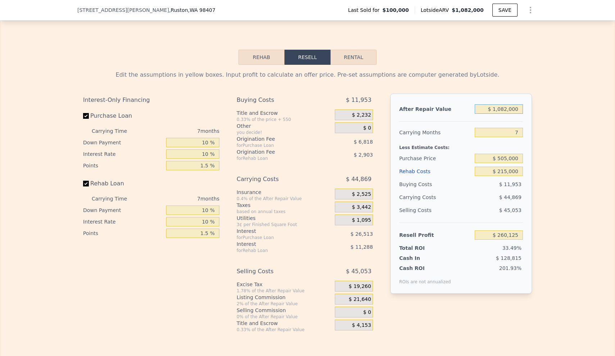
click at [497, 114] on input "$ 1,082,000" at bounding box center [499, 108] width 48 height 9
type input "$ 90"
type input "-$ 774,761"
type input "$ 900"
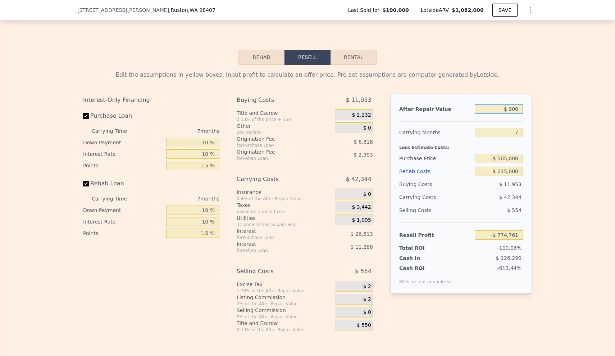
type input "-$ 773,986"
type input "$ 9,000"
type input "-$ 766,238"
type input "$ 90,000"
type input "-$ 688,759"
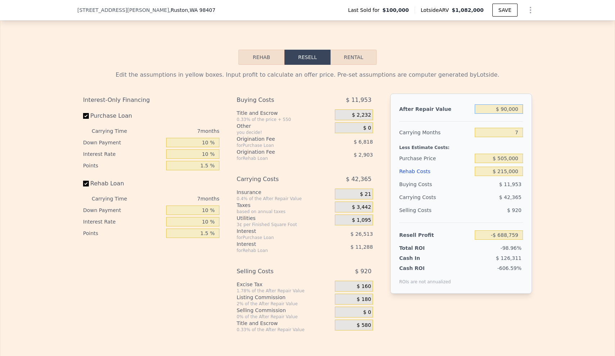
type input "$ 900,000"
type input "$ 86,036"
click at [594, 156] on div "Edit the assumptions in yellow boxes. Input profit to calculate an offer price.…" at bounding box center [307, 199] width 614 height 268
click at [512, 137] on input "7" at bounding box center [499, 132] width 48 height 9
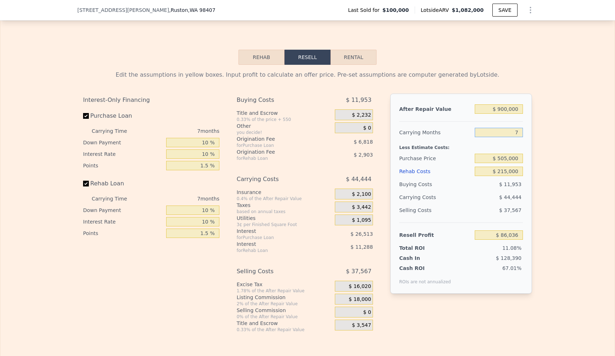
type input "6"
type input "$ 92,385"
type input "6"
click at [551, 167] on div "Edit the assumptions in yellow boxes. Input profit to calculate an offer price.…" at bounding box center [307, 199] width 614 height 268
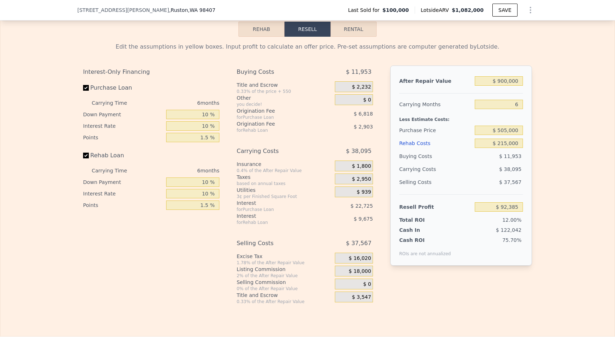
scroll to position [1015, 0]
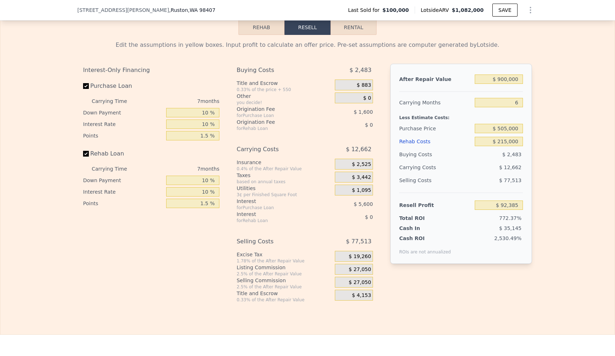
type input "$ 1,082,000"
type input "7"
type input "$ 0"
type input "$ 889,342"
click at [508, 84] on input "$ 1,082,000" at bounding box center [499, 78] width 48 height 9
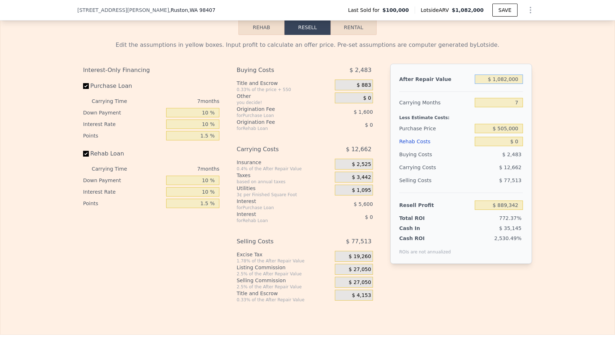
click at [508, 84] on input "$ 1,082,000" at bounding box center [499, 78] width 48 height 9
type input "$ 9"
type input "-$ 113,161"
type input "$ 90"
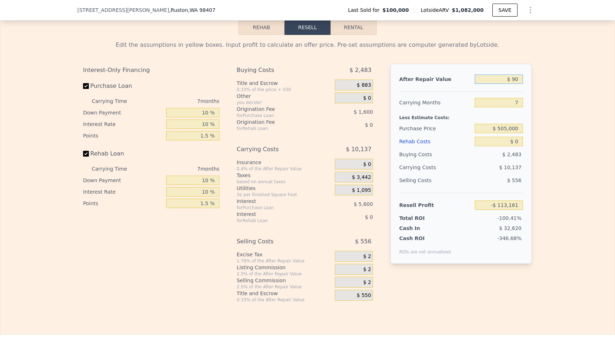
type input "-$ 113,086"
type input "$ 900"
type input "-$ 112,337"
type input "$ 9,000"
type input "-$ 104,831"
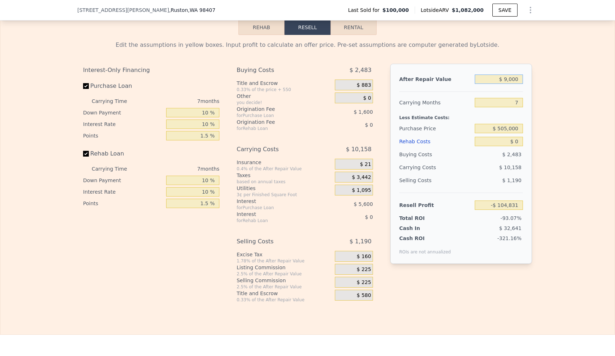
type input "$ 90,000"
type input "-$ 29,782"
type input "$ 900,000"
type input "$ 720,713"
click at [509, 107] on input "7" at bounding box center [499, 102] width 48 height 9
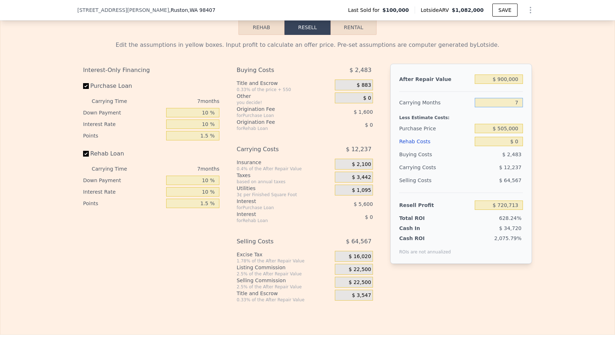
click at [509, 107] on input "7" at bounding box center [499, 102] width 48 height 9
type input "6"
type input "$ 722,461"
type input "6"
click at [506, 133] on input "$ 505,000" at bounding box center [499, 128] width 48 height 9
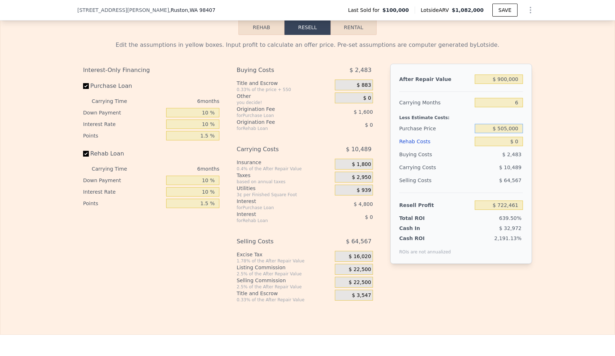
click at [506, 133] on input "$ 505,000" at bounding box center [499, 128] width 48 height 9
click at [509, 146] on input "$ 0" at bounding box center [499, 141] width 48 height 9
type input "$ 290,192"
click at [509, 146] on input "$ 0" at bounding box center [499, 141] width 48 height 9
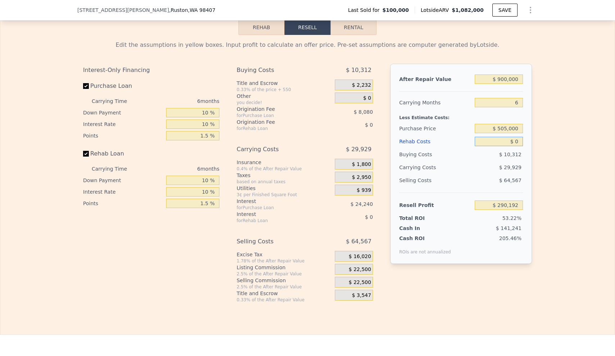
click at [509, 146] on input "$ 0" at bounding box center [499, 141] width 48 height 9
type input "$ 2"
type input "$ 290,190"
type input "$ 230"
type input "$ 289,946"
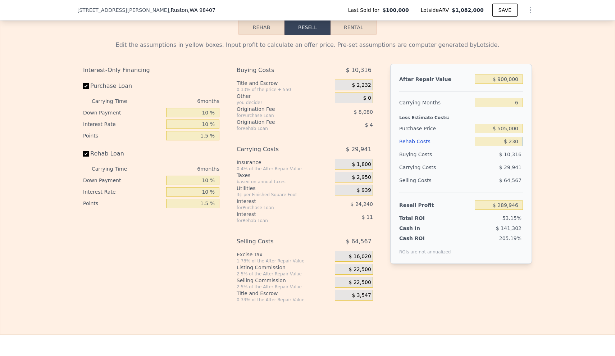
type input "$ 2,300"
type input "$ 287,747"
type input "$ 23,000"
type input "$ 265,720"
type input "$ 230,000"
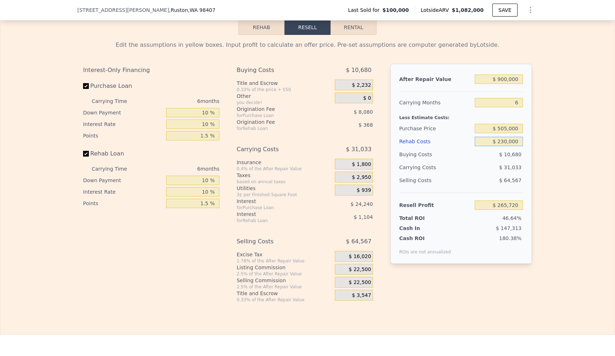
type input "$ 45,472"
click at [362, 273] on span "$ 22,500" at bounding box center [360, 269] width 22 height 6
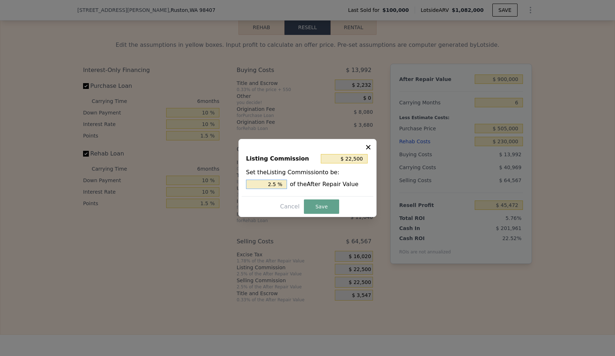
click at [265, 184] on input "2.5 %" at bounding box center [266, 184] width 41 height 9
type input "$ 0"
type input "0 %"
click at [312, 206] on button "Save" at bounding box center [321, 206] width 35 height 14
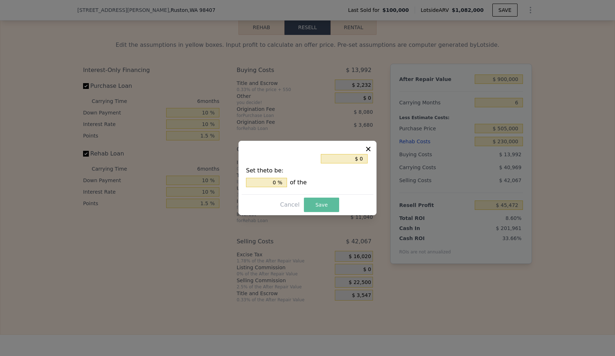
type input "$ 67,972"
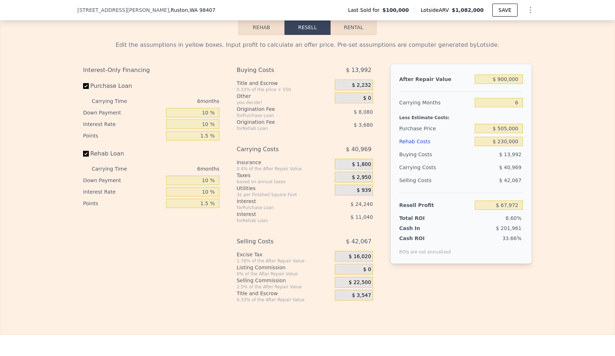
click at [353, 286] on span "$ 22,500" at bounding box center [360, 282] width 22 height 6
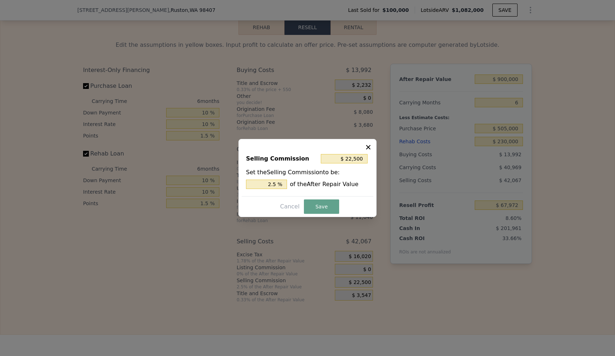
click at [266, 179] on div "Set the Selling Commission to be: 2.5 % of the After Repair Value" at bounding box center [307, 178] width 123 height 21
click at [271, 179] on div "Set the Selling Commission to be: 2.5 % of the After Repair Value" at bounding box center [307, 178] width 123 height 21
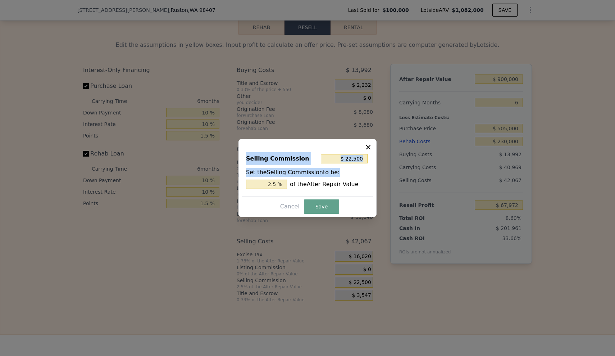
click at [271, 179] on div "Set the Selling Commission to be: 2.5 % of the After Repair Value" at bounding box center [307, 178] width 123 height 21
click at [272, 182] on input "2.5 %" at bounding box center [266, 184] width 41 height 9
type input "$ 18,000"
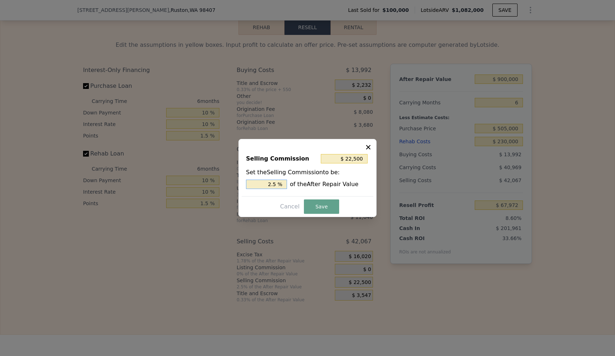
type input "2 %"
click at [319, 206] on button "Save" at bounding box center [321, 206] width 35 height 14
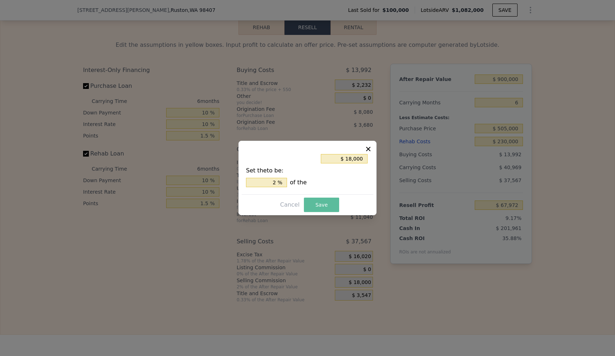
type input "$ 72,472"
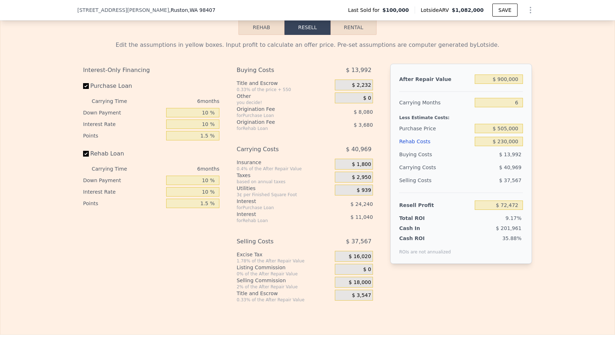
click at [460, 303] on div "Interest-Only Financing Purchase Loan Carrying Time 6 months Down Payment 10 % …" at bounding box center [307, 183] width 449 height 239
drag, startPoint x: 499, startPoint y: 149, endPoint x: 528, endPoint y: 151, distance: 28.9
click at [528, 151] on div "After Repair Value $ 900,000 Carrying Months 6 Less Estimate Costs: Purchase Pr…" at bounding box center [461, 164] width 142 height 200
type input "$ 2"
type input "$ 317,190"
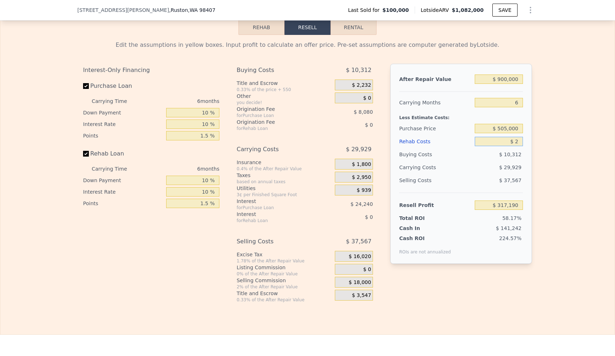
type input "$ 21"
type input "$ 317,171"
type input "$ 215"
type input "$ 316,962"
type input "$ 2,150"
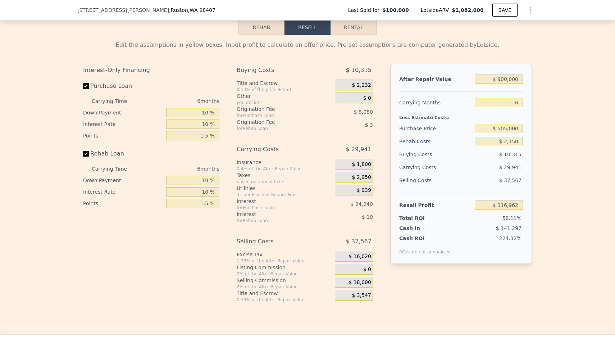
type input "$ 314,906"
type input "$ 21,500"
type input "$ 294,316"
type input "$ 215,000"
type input "$ 88,432"
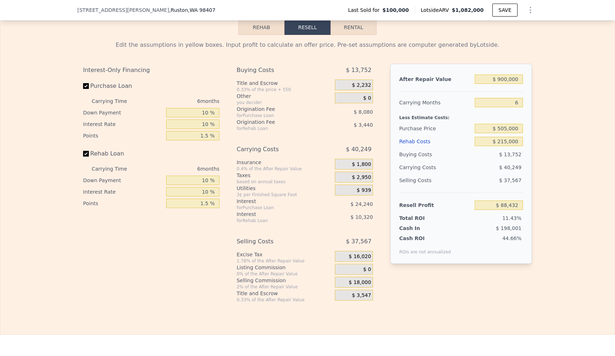
click at [496, 244] on div "Cash ROI ROIs are not annualized 44.66%" at bounding box center [461, 243] width 124 height 23
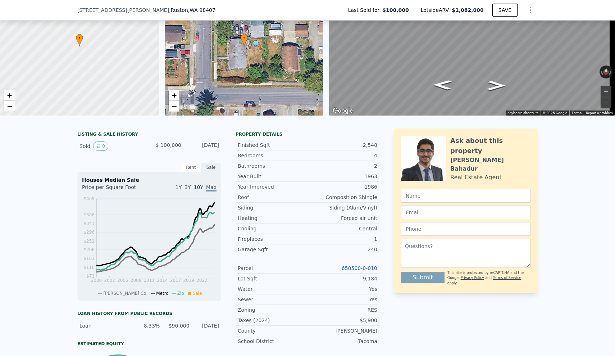
scroll to position [116, 0]
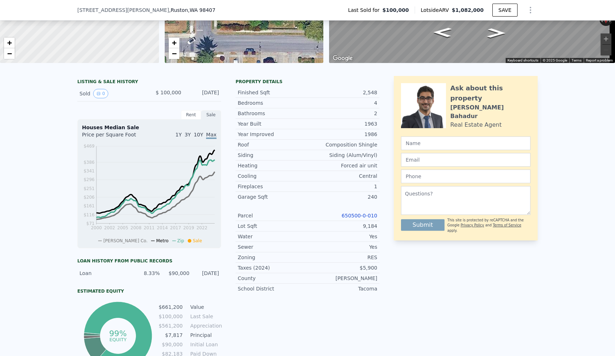
click at [350, 217] on div "Parcel 650500-0-010" at bounding box center [308, 215] width 144 height 10
click at [348, 218] on link "650500-0-010" at bounding box center [360, 216] width 36 height 6
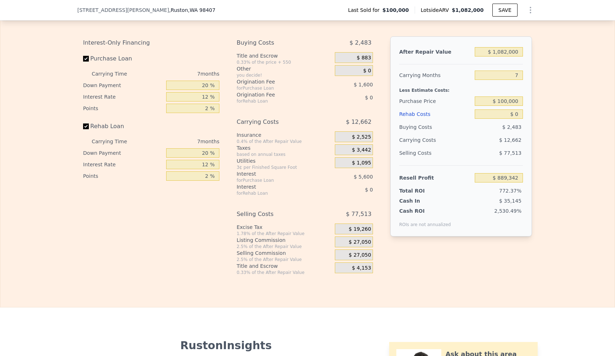
scroll to position [994, 0]
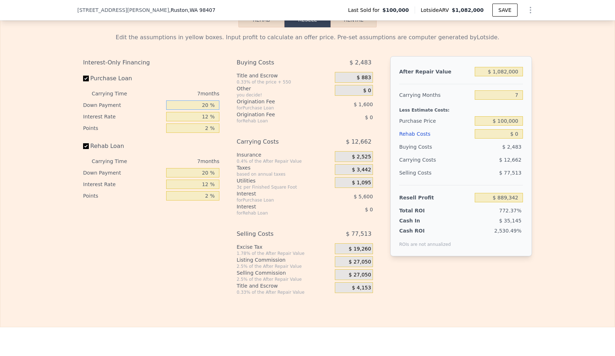
click at [201, 110] on input "20 %" at bounding box center [192, 104] width 53 height 9
type input "1 %"
type input "$ 887,632"
type input "10 %"
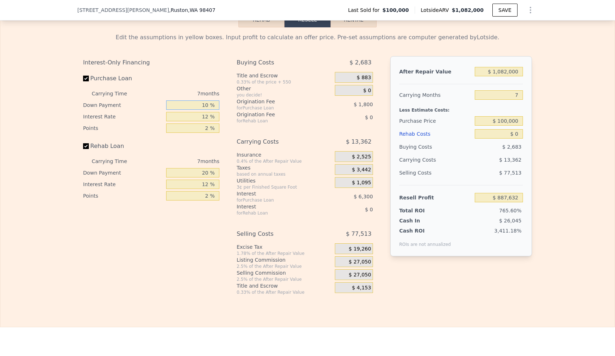
type input "$ 888,442"
type input "10 %"
type input "$ 889,492"
type input "10 %"
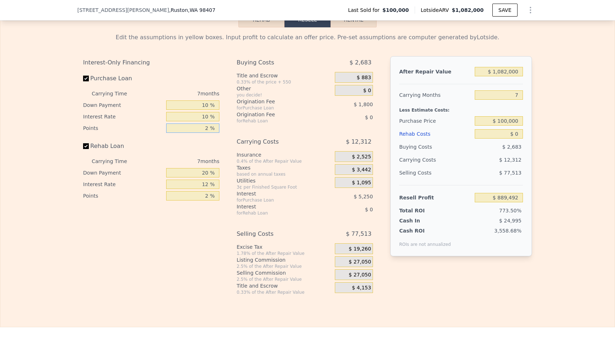
type input "1 %"
type input "$ 890,392"
type input "1.5 %"
type input "$ 889,942"
type input "1.5 %"
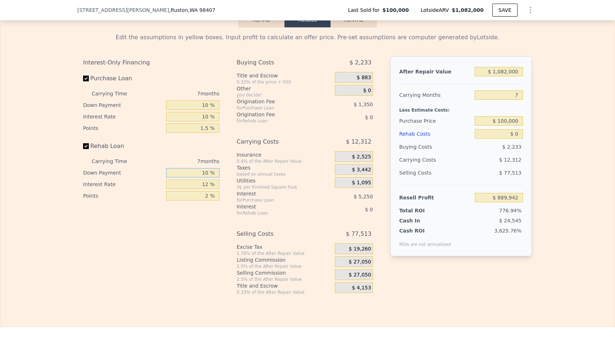
type input "10 %"
type input "1.5 %"
click at [360, 265] on span "$ 27,050" at bounding box center [360, 262] width 22 height 6
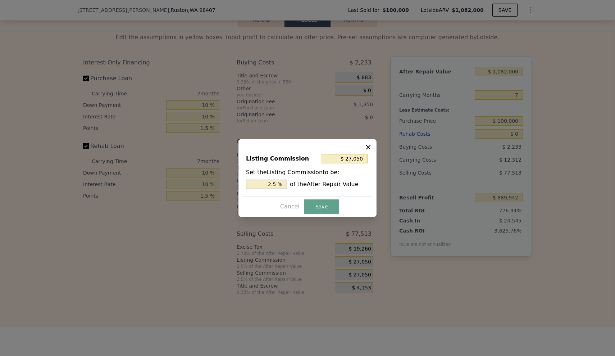
click at [269, 185] on input "2.5 %" at bounding box center [266, 184] width 41 height 9
type input "$ 0"
type input "0 %"
click at [322, 208] on button "Save" at bounding box center [321, 206] width 35 height 14
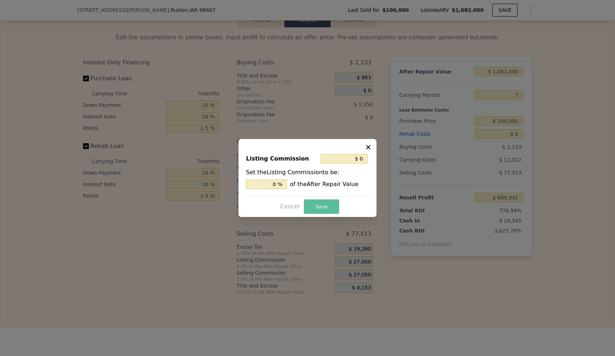
type input "$ 916,992"
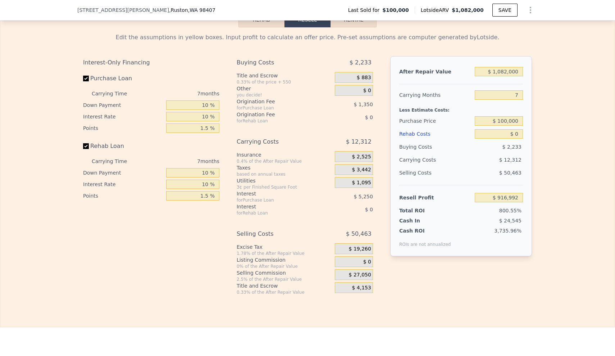
click at [359, 278] on span "$ 27,050" at bounding box center [360, 275] width 22 height 6
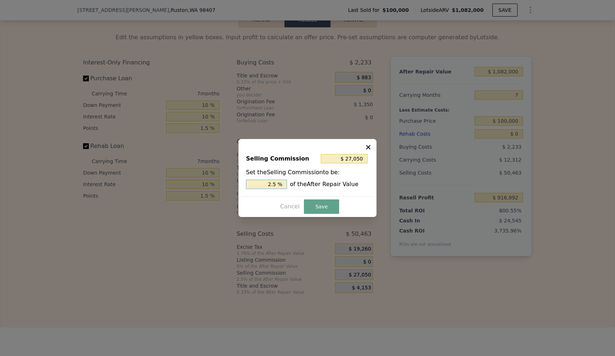
click at [271, 186] on input "2.5 %" at bounding box center [266, 184] width 41 height 9
type input "$ 21,640"
type input "2 %"
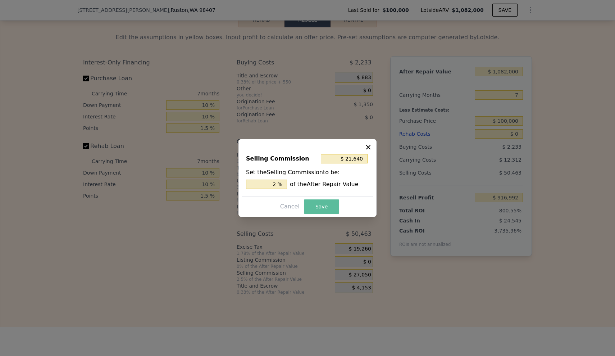
click at [317, 209] on button "Save" at bounding box center [321, 206] width 35 height 14
type input "$ 922,402"
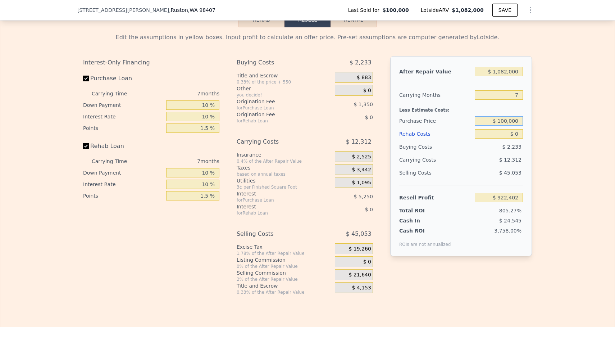
click at [502, 124] on input "$ 100,000" at bounding box center [499, 120] width 48 height 9
type input "$ 505,000"
click at [505, 75] on input "$ 1,082,000" at bounding box center [499, 71] width 48 height 9
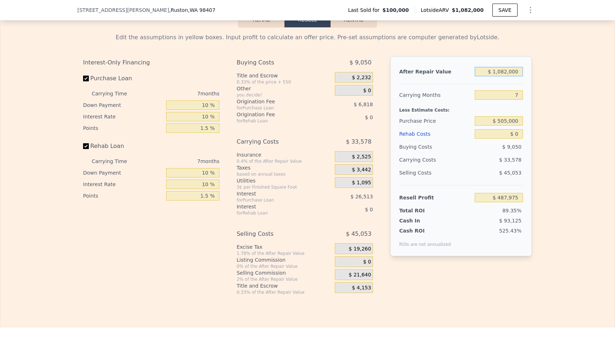
type input "$ 489,319"
click at [505, 75] on input "$ 1,082,000" at bounding box center [499, 71] width 48 height 9
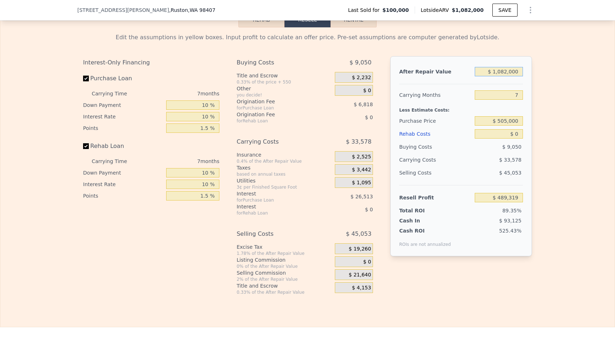
type input "$ 9"
type input "-$ 545,644"
type input "$ 90"
type input "-$ 545,567"
type input "$ 900"
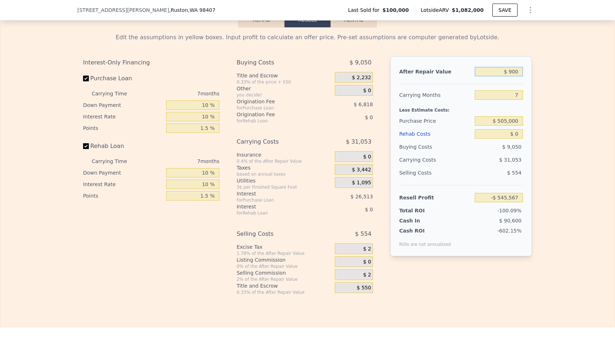
type input "-$ 544,792"
type input "$ 9,000"
type input "-$ 537,044"
type input "$ 90,000"
type input "-$ 459,565"
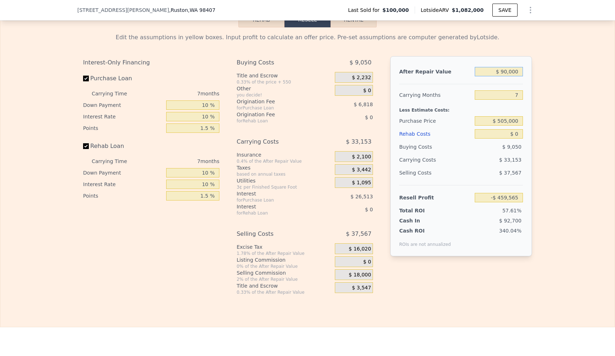
type input "$ 900,000"
type input "$ 315,230"
click at [512, 101] on div "7" at bounding box center [499, 94] width 48 height 13
click at [512, 100] on input "7" at bounding box center [499, 94] width 48 height 9
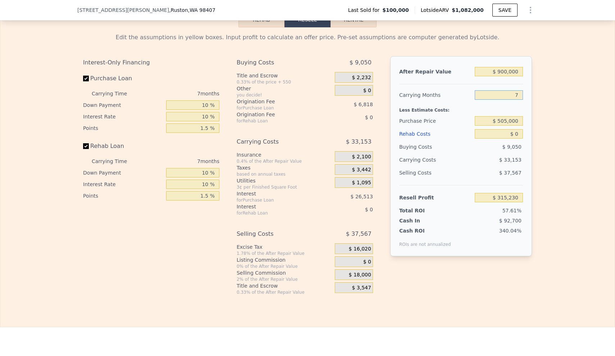
click at [512, 100] on input "7" at bounding box center [499, 94] width 48 height 9
type input "6"
type input "$ 319,966"
type input "6"
click at [504, 139] on input "$ 0" at bounding box center [499, 133] width 48 height 9
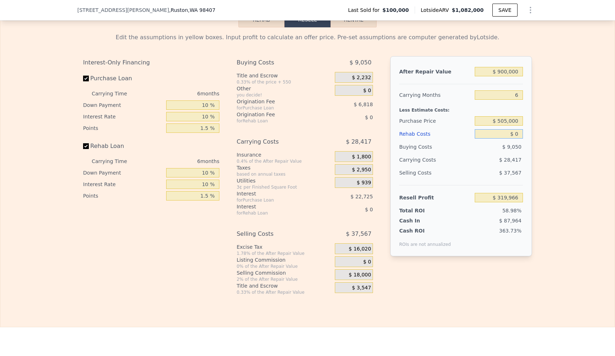
click at [504, 139] on input "$ 0" at bounding box center [499, 133] width 48 height 9
type input "$ 2"
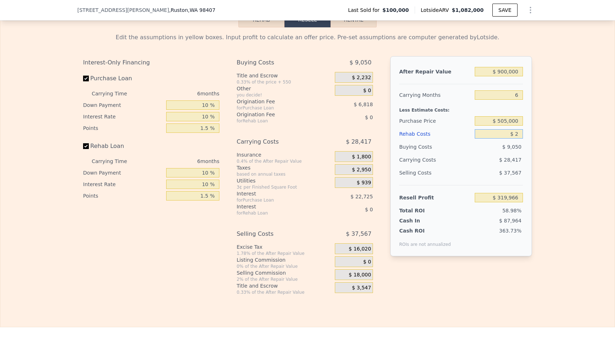
type input "$ 319,964"
type input "$ 21"
type input "$ 319,945"
type input "$ 215"
type input "$ 319,736"
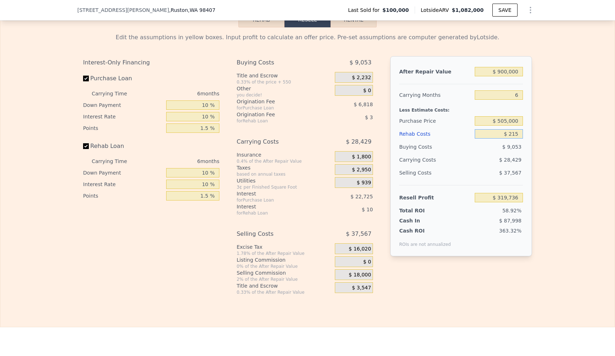
type input "$ 2,150"
type input "$ 317,691"
type input "$ 21,500"
type input "$ 297,210"
type input "$ 215,000"
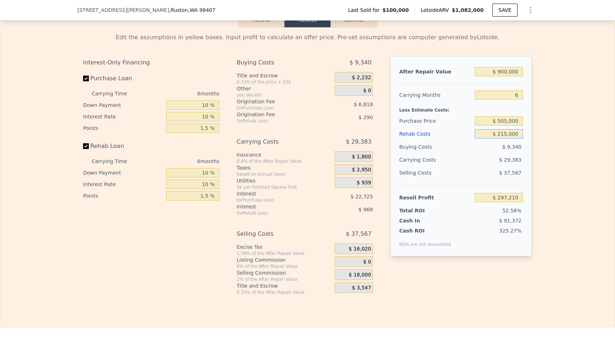
type input "$ 92,385"
click at [525, 163] on div "After Repair Value $ 900,000 Carrying Months 6 Less Estimate Costs: Purchase Pr…" at bounding box center [461, 156] width 142 height 200
click at [510, 140] on div "$ 215,000" at bounding box center [499, 133] width 48 height 13
click at [510, 139] on input "$ 215,000" at bounding box center [499, 133] width 48 height 9
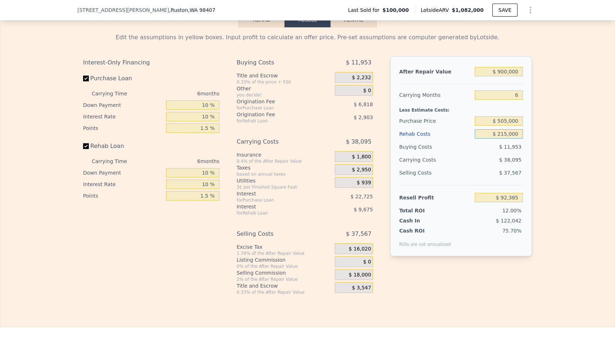
click at [510, 139] on input "$ 215,000" at bounding box center [499, 133] width 48 height 9
type input "$ 2"
type input "$ 319,964"
type input "$ 23"
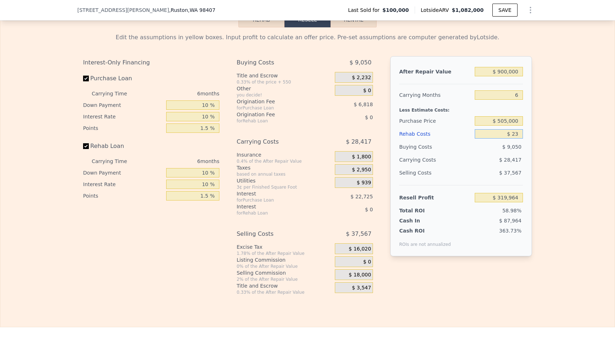
type input "$ 319,943"
type input "$ 230"
type input "$ 319,721"
type input "$ 2,300"
type input "$ 317,533"
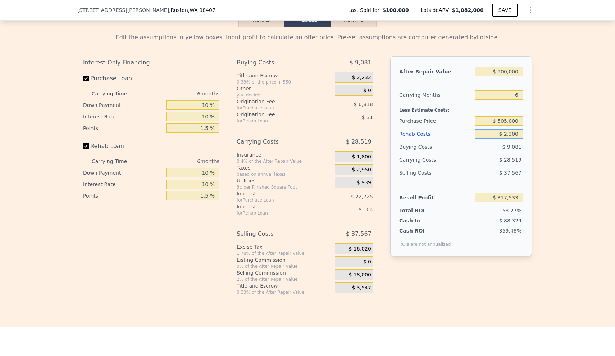
type input "$ 23,000"
type input "$ 295,617"
type input "$ 230,000"
type input "$ 76,511"
click at [494, 247] on div "61.49%" at bounding box center [488, 237] width 69 height 20
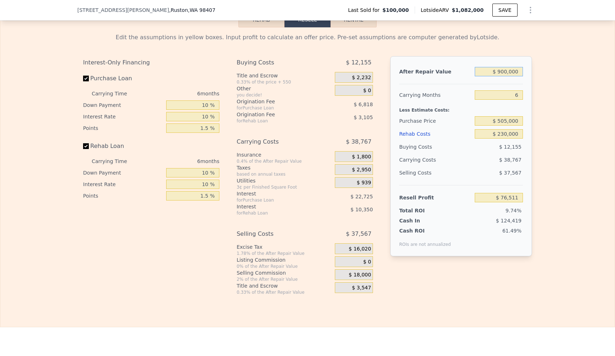
click at [510, 76] on input "$ 900,000" at bounding box center [499, 71] width 48 height 9
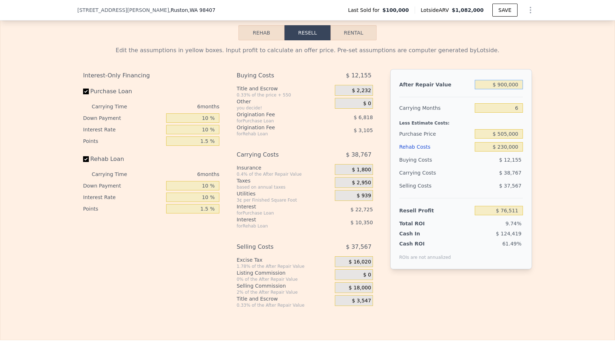
scroll to position [1011, 0]
type input "$ 9"
type input "-$ 784,663"
type input "$ 92"
type input "-$ 784,584"
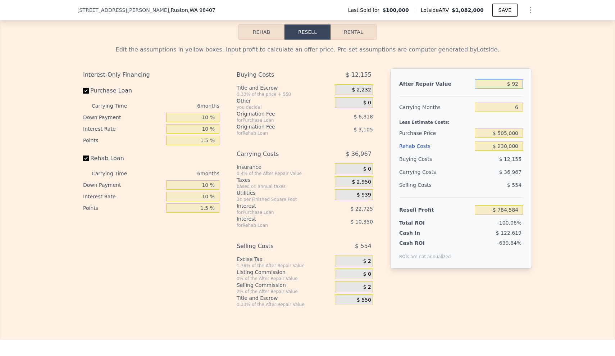
type input "$ 925"
type input "-$ 783,787"
type input "$ 9,250"
type input "-$ 775,822"
type input "$ 92,500"
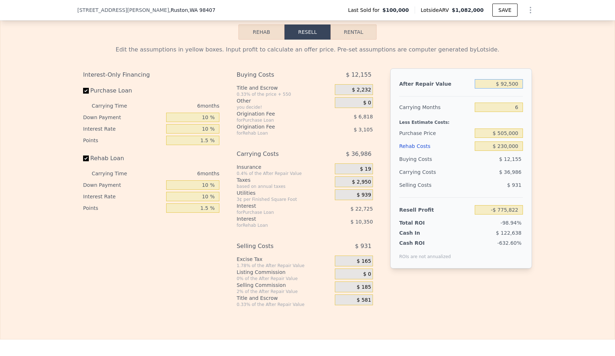
type input "-$ 696,162"
type input "$ 925,000"
type input "$ 100,433"
click at [543, 142] on div "Edit the assumptions in yellow boxes. Input profit to calculate an offer price.…" at bounding box center [307, 174] width 614 height 268
click at [510, 88] on input "$ 925,000" at bounding box center [499, 83] width 48 height 9
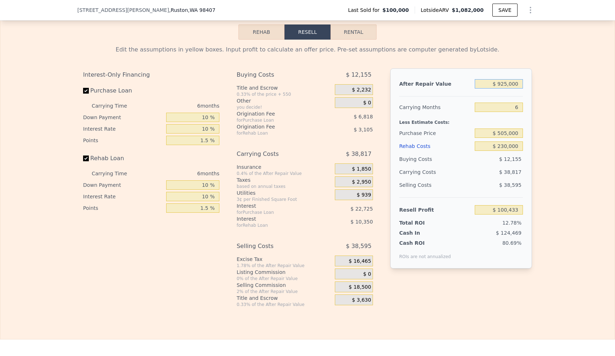
click at [510, 88] on input "$ 925,000" at bounding box center [499, 83] width 48 height 9
type input "$ 9"
type input "-$ 784,663"
type input "$ 99"
type input "-$ 784,577"
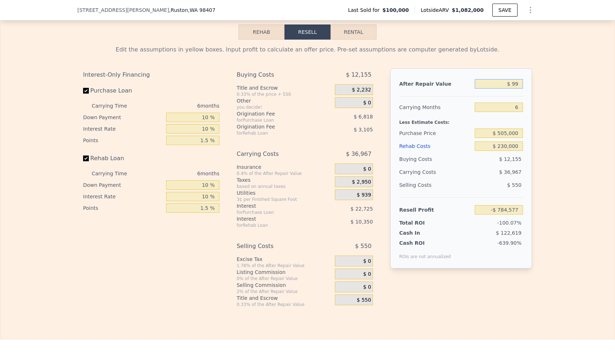
type input "$ 999"
type input "-$ 783,716"
type input "$ 9,999"
type input "-$ 775,104"
type input "$ 99,999"
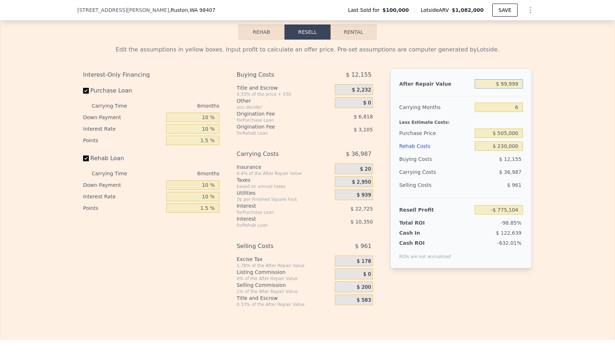
type input "-$ 688,986"
type input "$ 999,999"
type input "$ 172,197"
click at [499, 88] on input "$ 999,999" at bounding box center [499, 83] width 48 height 9
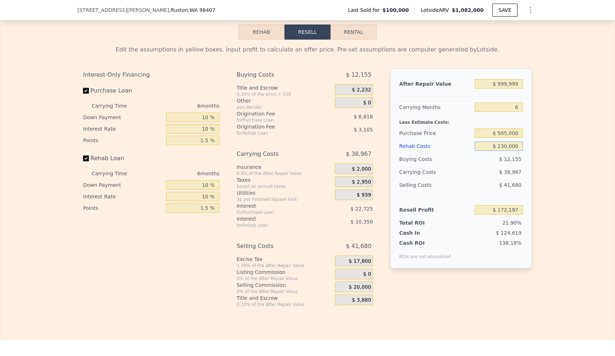
click at [503, 151] on input "$ 230,000" at bounding box center [499, 145] width 48 height 9
type input "$ 2"
type input "$ 415,650"
type input "$ 21"
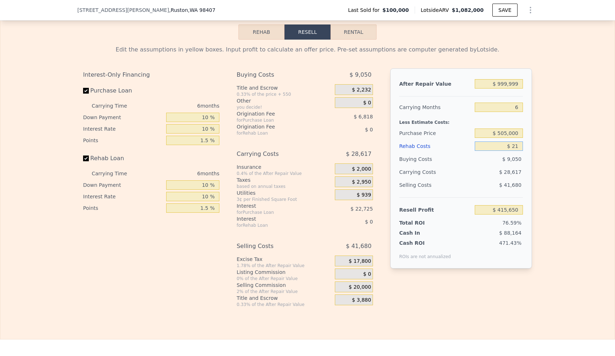
type input "$ 415,631"
type input "$ 215"
type input "$ 415,422"
type input "$ 2,150"
type input "$ 413,377"
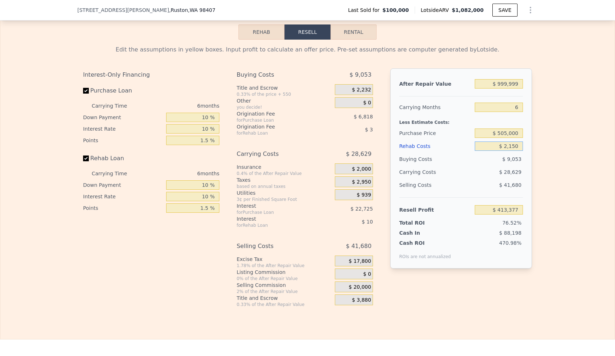
type input "$ 21,500"
type input "$ 392,896"
type input "$ 215,000"
type input "$ 188,071"
click at [507, 88] on input "$ 999,999" at bounding box center [499, 83] width 48 height 9
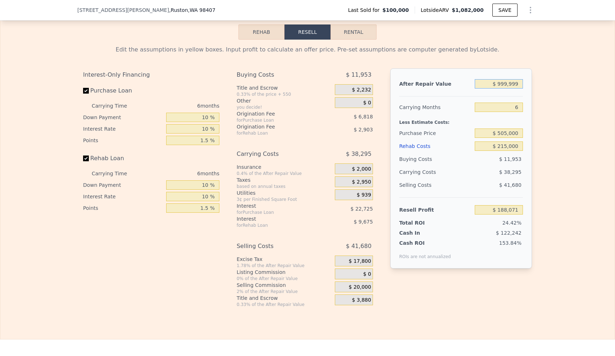
click at [507, 88] on input "$ 999,999" at bounding box center [499, 83] width 48 height 9
type input "$ 9"
type input "-$ 768,789"
type input "$ 90"
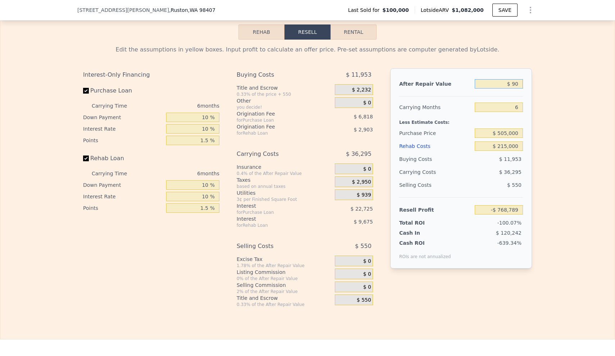
type input "-$ 768,712"
type input "$ 900"
type input "-$ 767,937"
type input "$ 9,000"
type input "-$ 760,186"
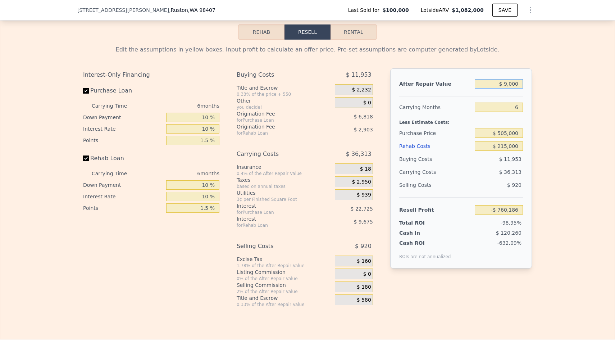
type input "$ 90,000"
type input "-$ 682,680"
type input "$ 900,000"
type input "$ 92,385"
click at [579, 199] on div "Edit the assumptions in yellow boxes. Input profit to calculate an offer price.…" at bounding box center [307, 174] width 614 height 268
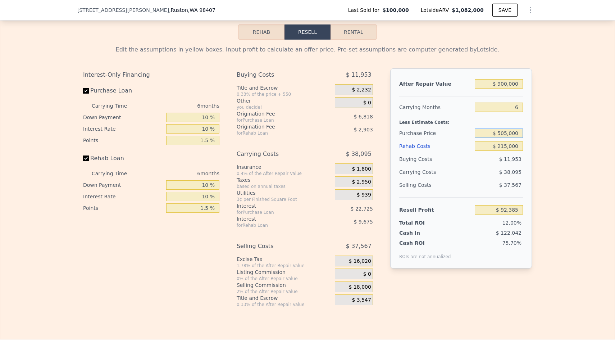
click at [508, 138] on input "$ 505,000" at bounding box center [499, 132] width 48 height 9
type input "$ 500,000"
type input "$ 97,698"
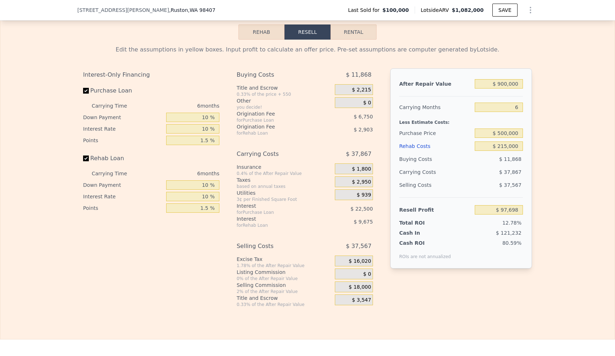
click at [543, 217] on div "Edit the assumptions in yellow boxes. Input profit to calculate an offer price.…" at bounding box center [307, 174] width 614 height 268
click at [509, 138] on input "$ 500,000" at bounding box center [499, 132] width 48 height 9
type input "$ 505,000"
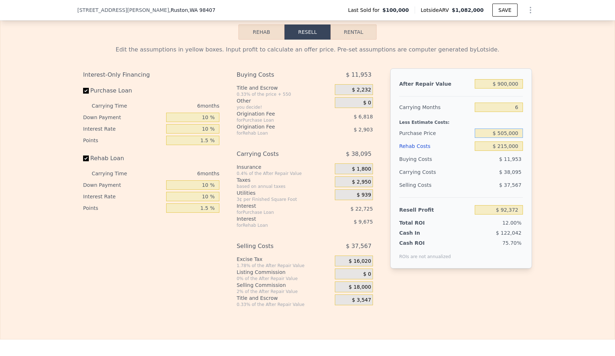
type input "$ 92,385"
click at [504, 214] on input "$ 92,385" at bounding box center [499, 209] width 48 height 9
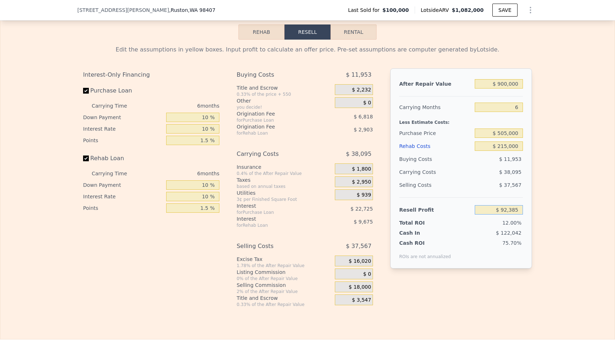
click at [504, 214] on input "$ 92,385" at bounding box center [499, 209] width 48 height 9
click at [568, 222] on div "Edit the assumptions in yellow boxes. Input profit to calculate an offer price.…" at bounding box center [307, 174] width 614 height 268
click at [503, 87] on input "$ 900,000" at bounding box center [499, 82] width 48 height 9
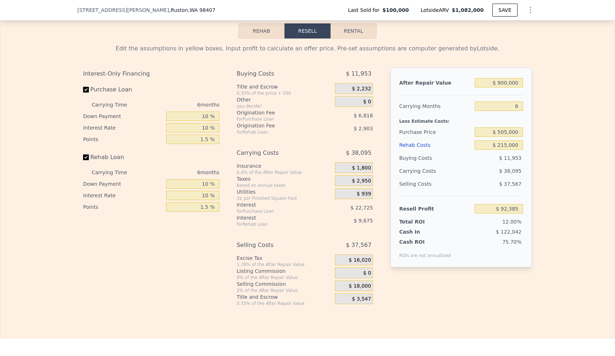
type input "$ 1,082,000"
type input "7"
type input "$ 0"
type input "$ 889,342"
